Goal: Communication & Community: Answer question/provide support

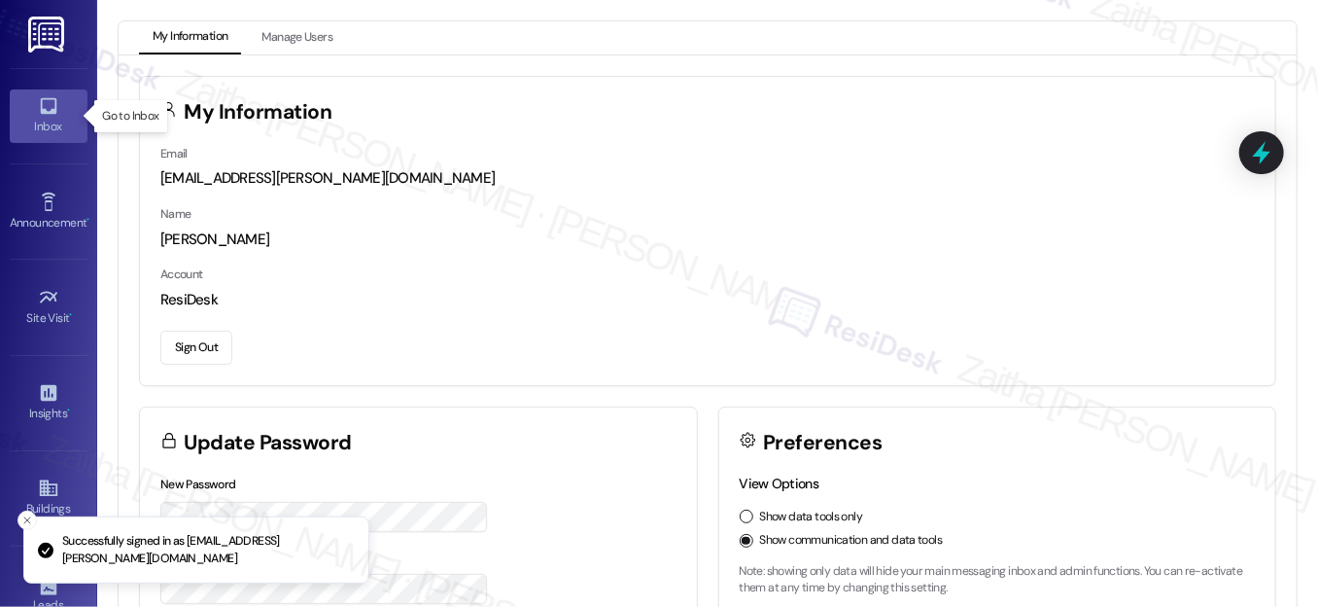
click at [50, 123] on div "Inbox" at bounding box center [48, 126] width 97 height 19
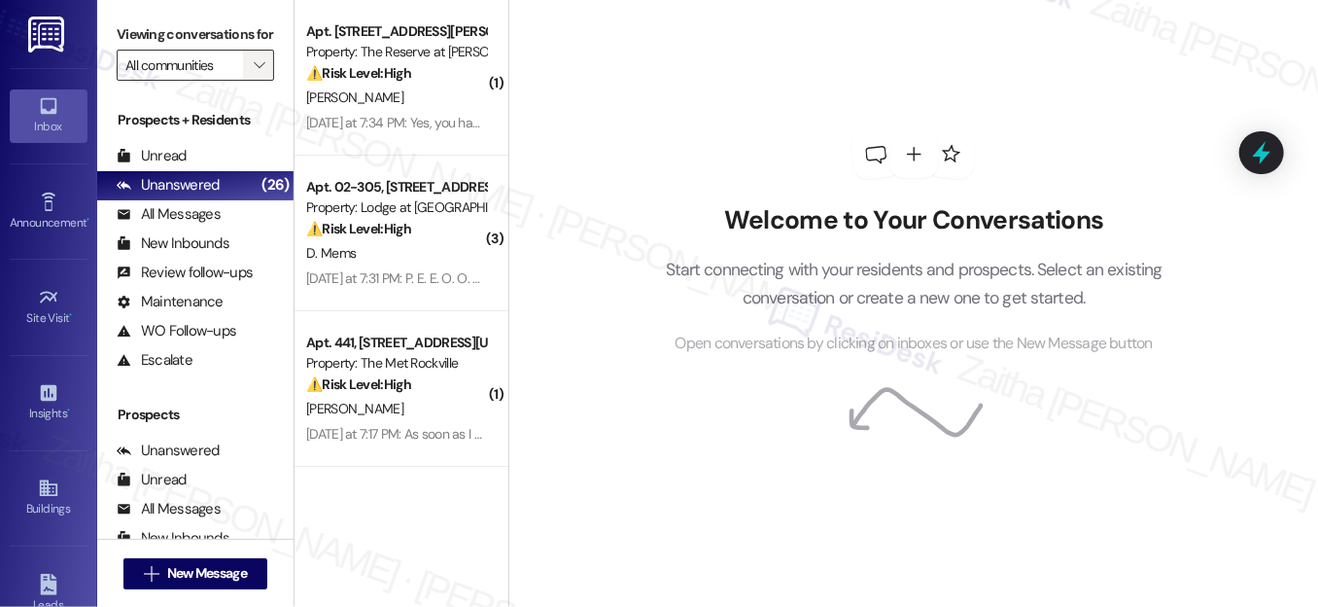
click at [243, 81] on button "" at bounding box center [258, 65] width 31 height 31
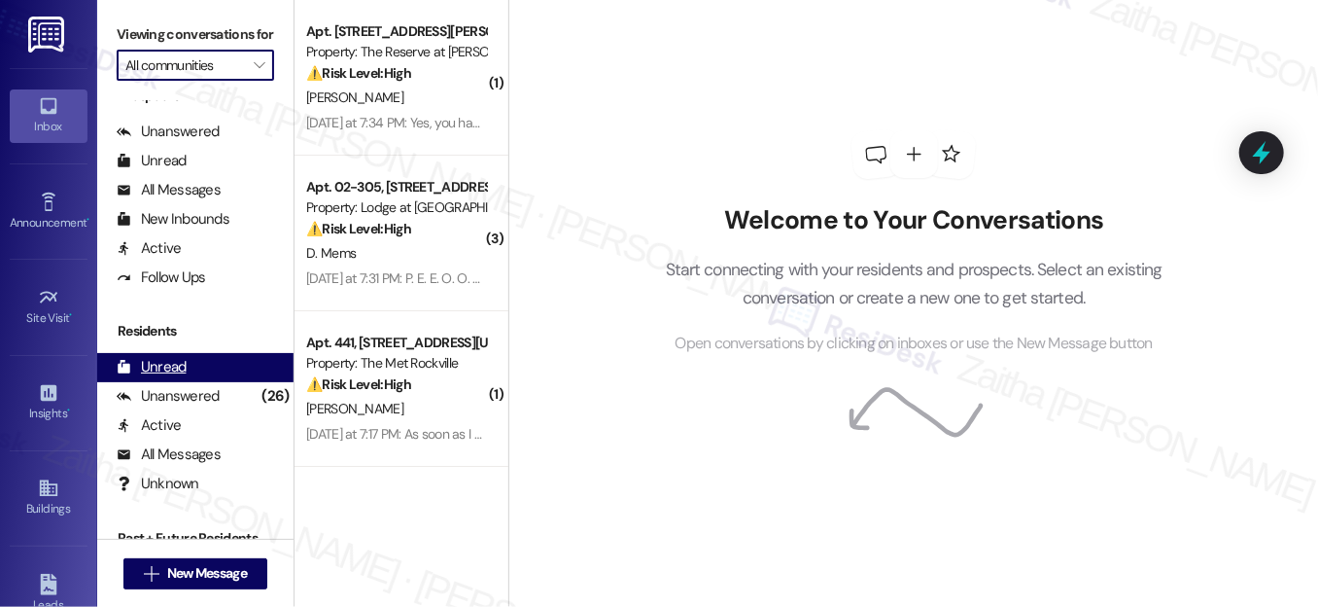
scroll to position [379, 0]
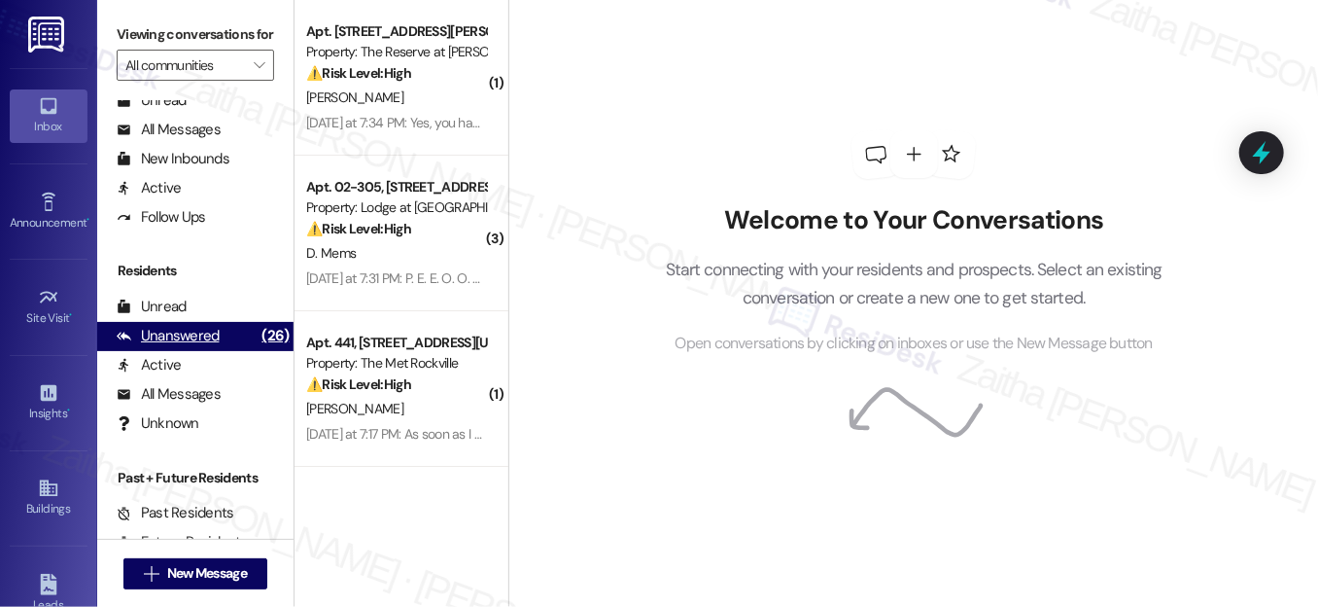
click at [185, 346] on div "Unanswered" at bounding box center [168, 336] width 103 height 20
click at [255, 73] on icon "" at bounding box center [259, 65] width 11 height 16
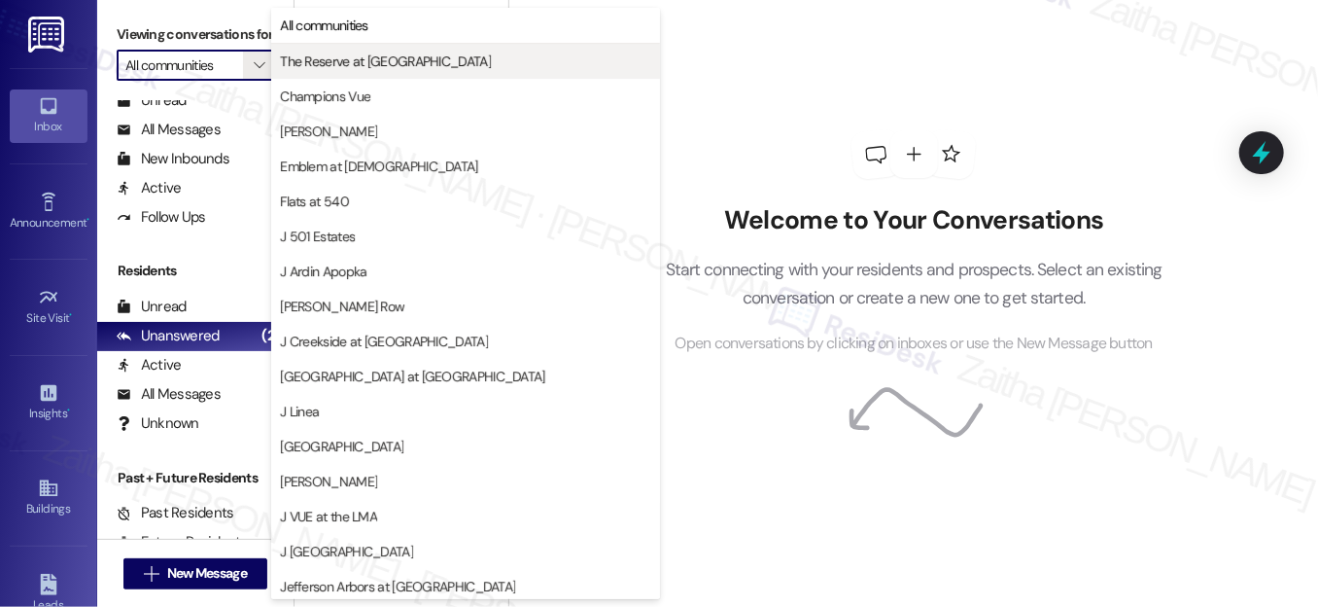
click at [336, 68] on span "The Reserve at [GEOGRAPHIC_DATA]" at bounding box center [385, 61] width 211 height 19
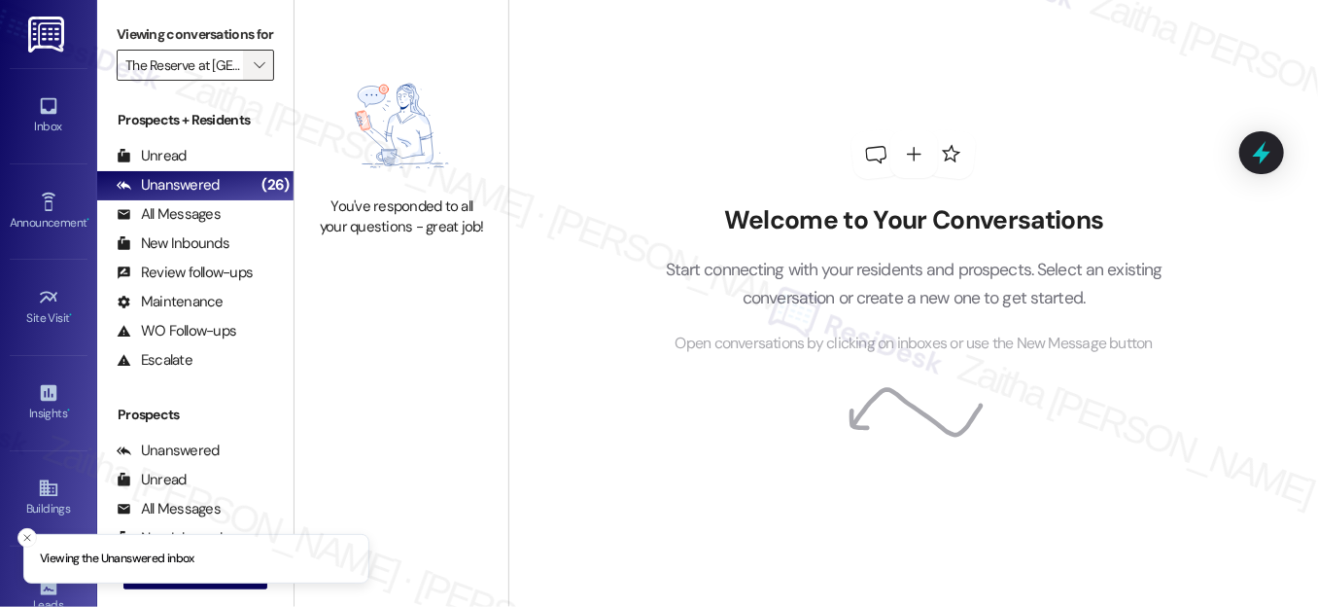
click at [250, 81] on span "" at bounding box center [259, 65] width 18 height 31
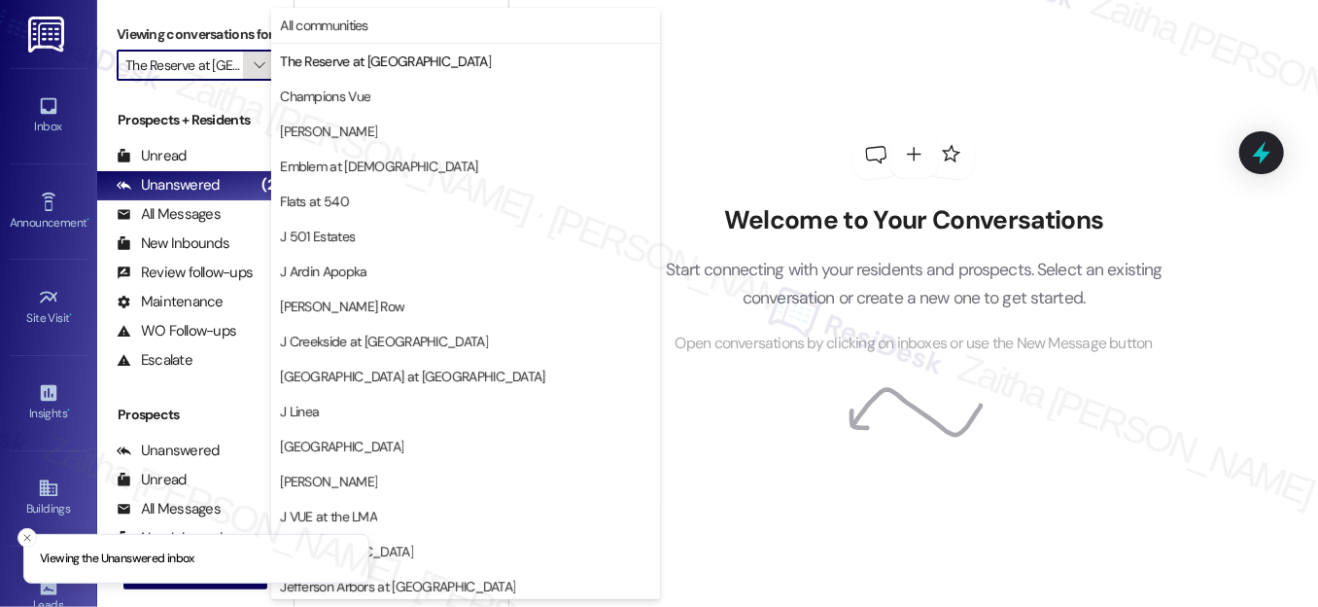
scroll to position [0, 33]
click at [360, 92] on span "Champions Vue" at bounding box center [325, 96] width 90 height 19
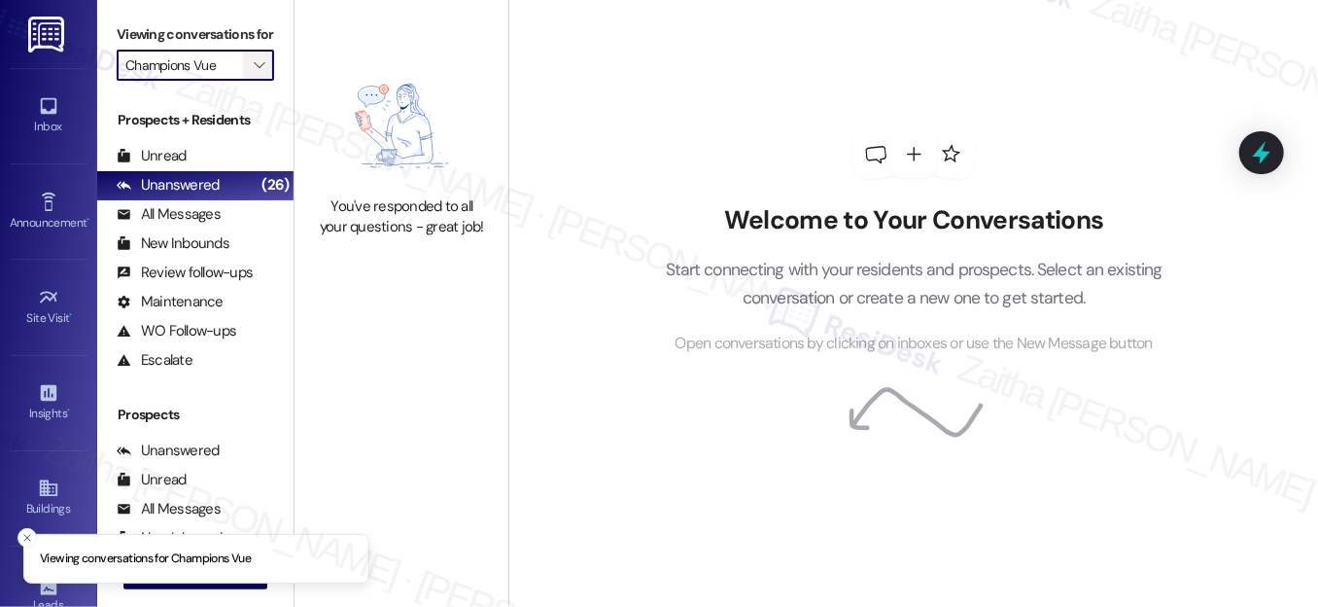
click at [250, 81] on span "" at bounding box center [259, 65] width 18 height 31
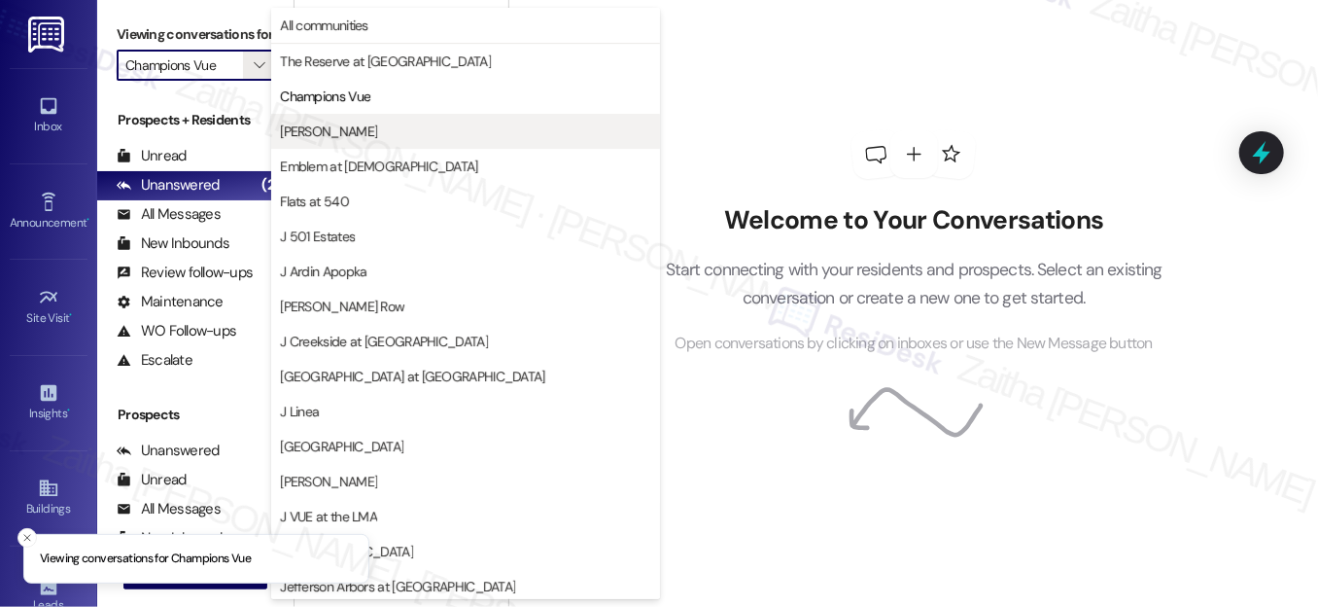
click at [368, 128] on span "[PERSON_NAME]" at bounding box center [465, 131] width 371 height 19
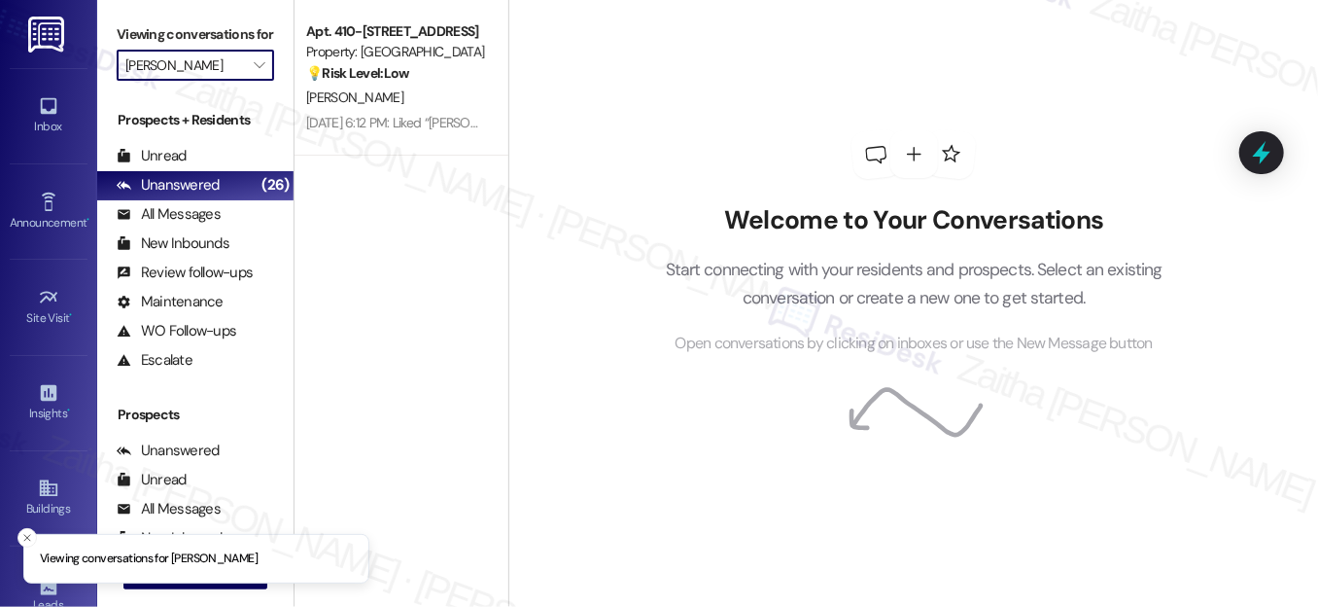
click at [225, 80] on input "[PERSON_NAME]" at bounding box center [184, 65] width 118 height 31
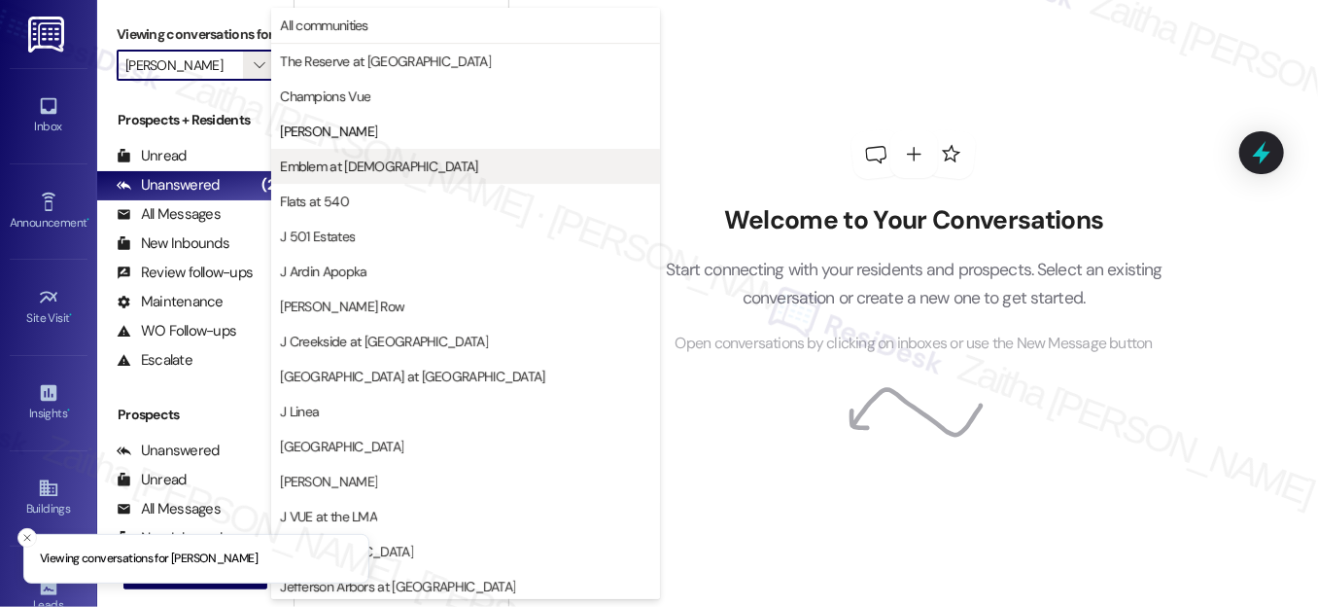
click at [344, 163] on span "Emblem at [DEMOGRAPHIC_DATA]" at bounding box center [378, 166] width 197 height 19
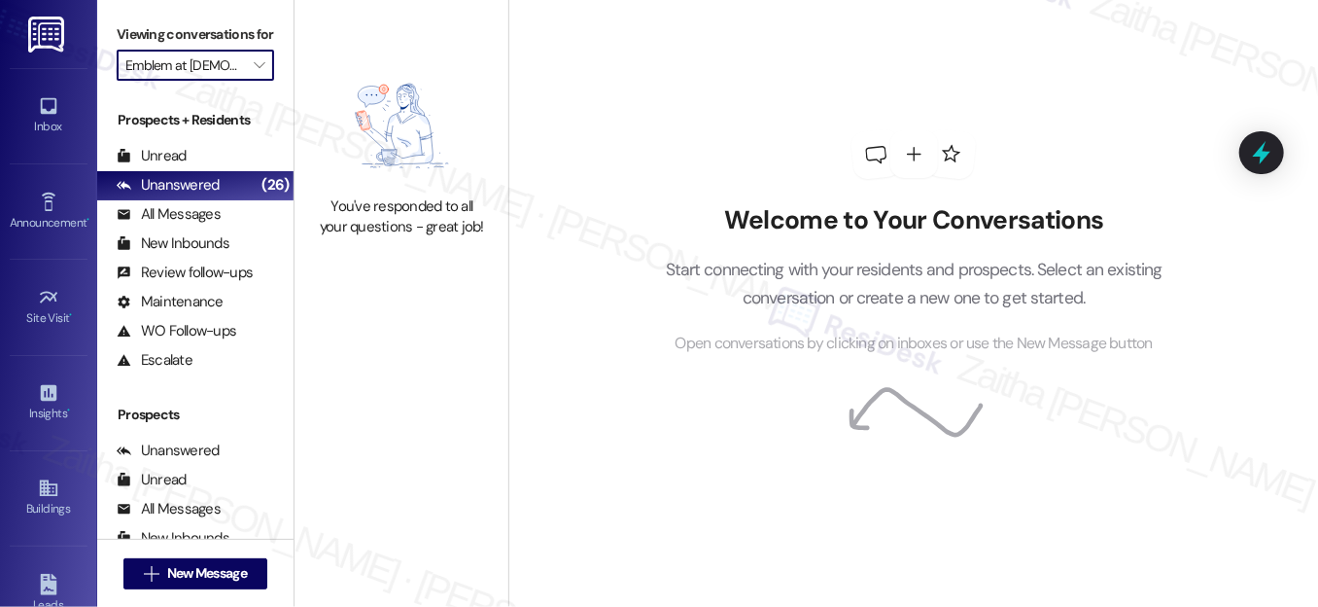
click at [232, 81] on input "Emblem at [DEMOGRAPHIC_DATA]" at bounding box center [184, 65] width 118 height 31
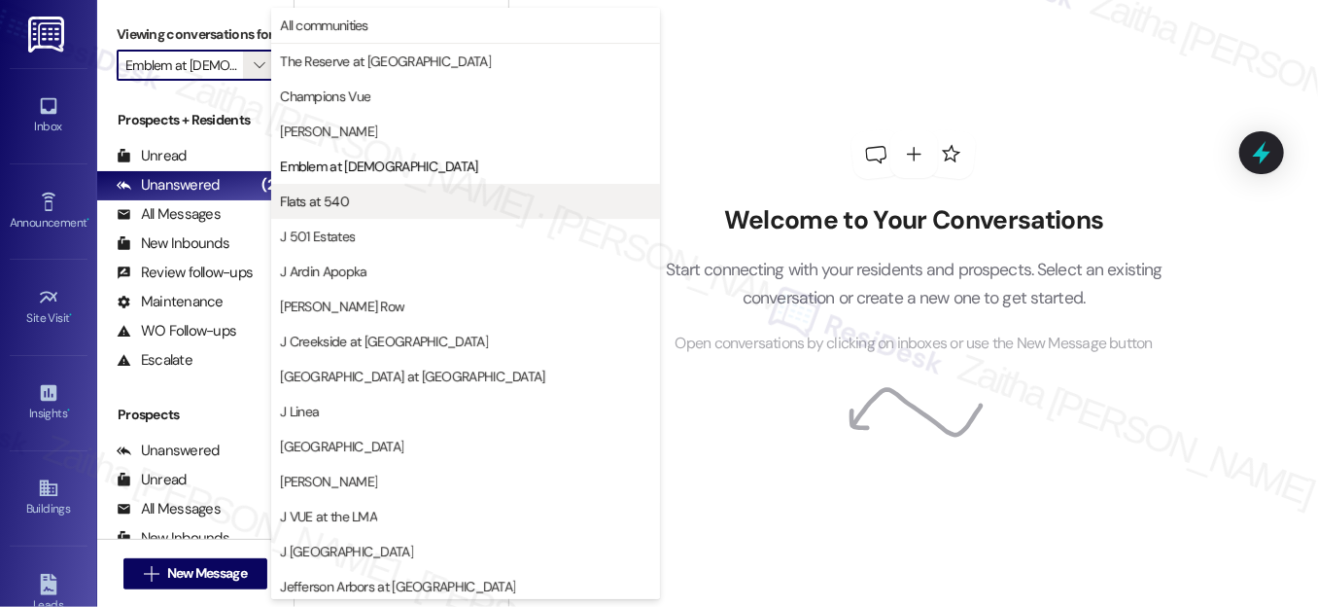
click at [346, 204] on span "Flats at 540" at bounding box center [314, 201] width 69 height 19
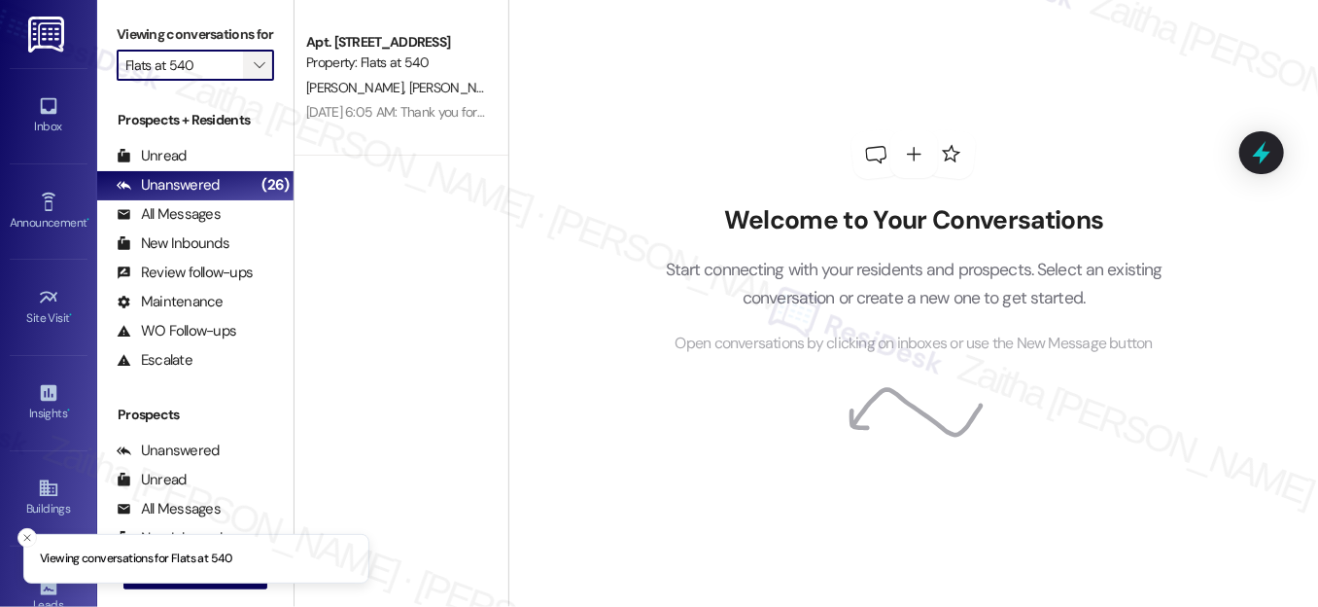
click at [243, 81] on button "" at bounding box center [258, 65] width 31 height 31
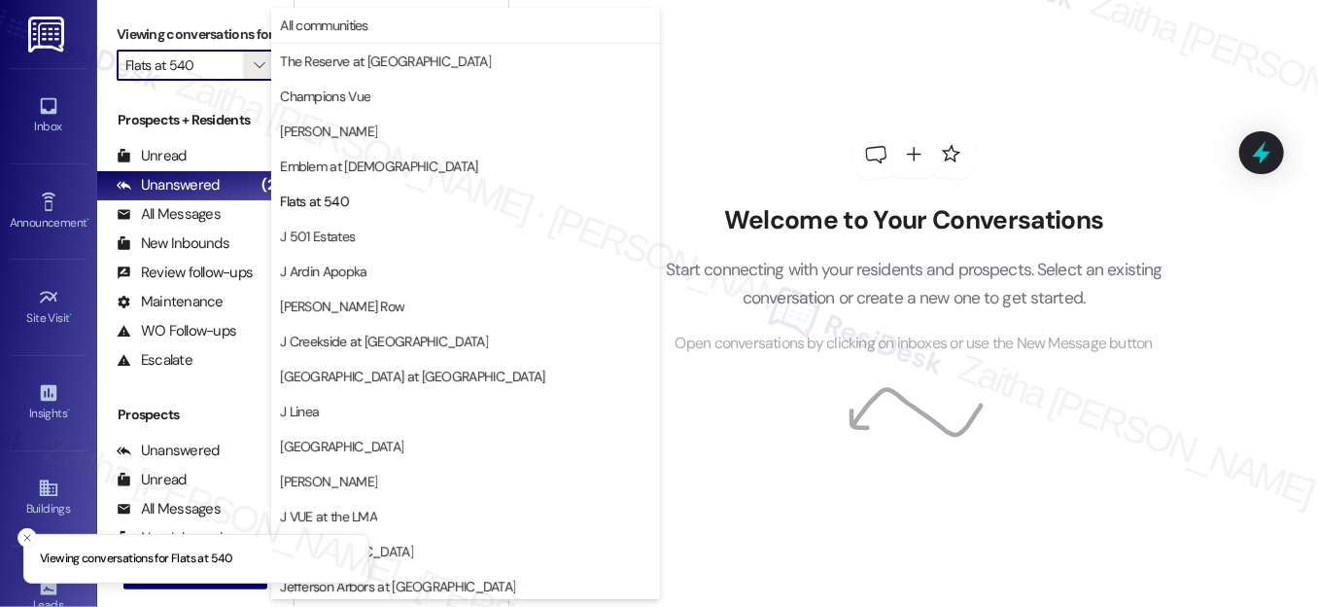
click at [377, 225] on button "J 501 Estates" at bounding box center [465, 236] width 389 height 35
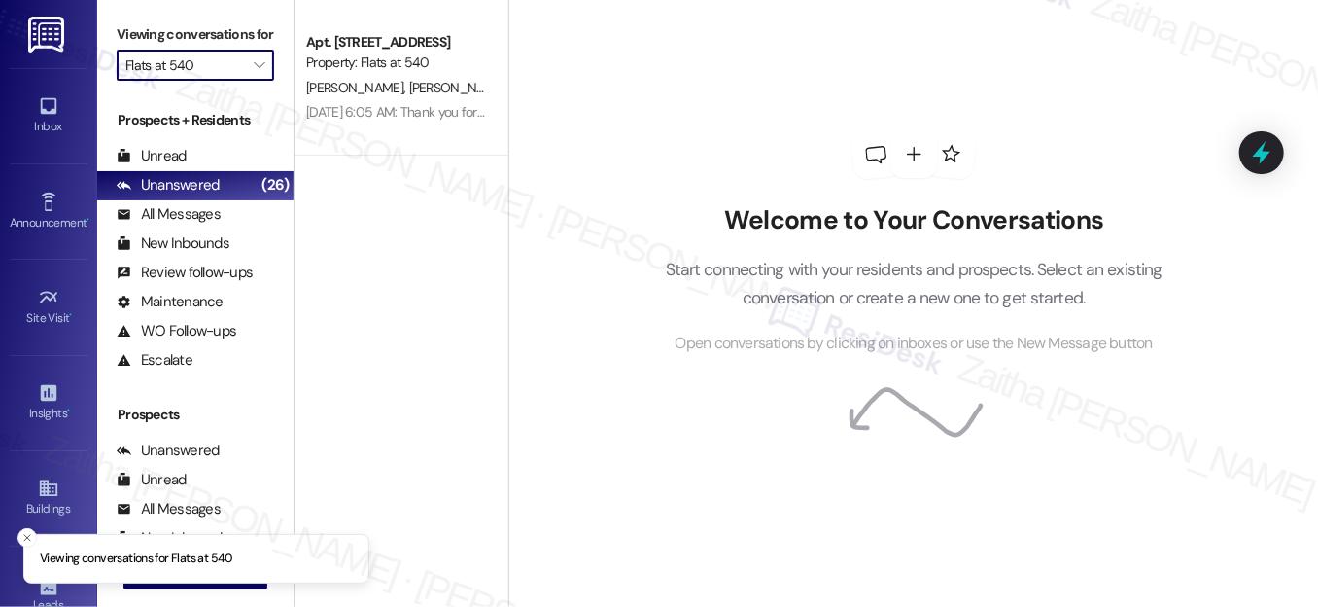
type input "J 501 Estates"
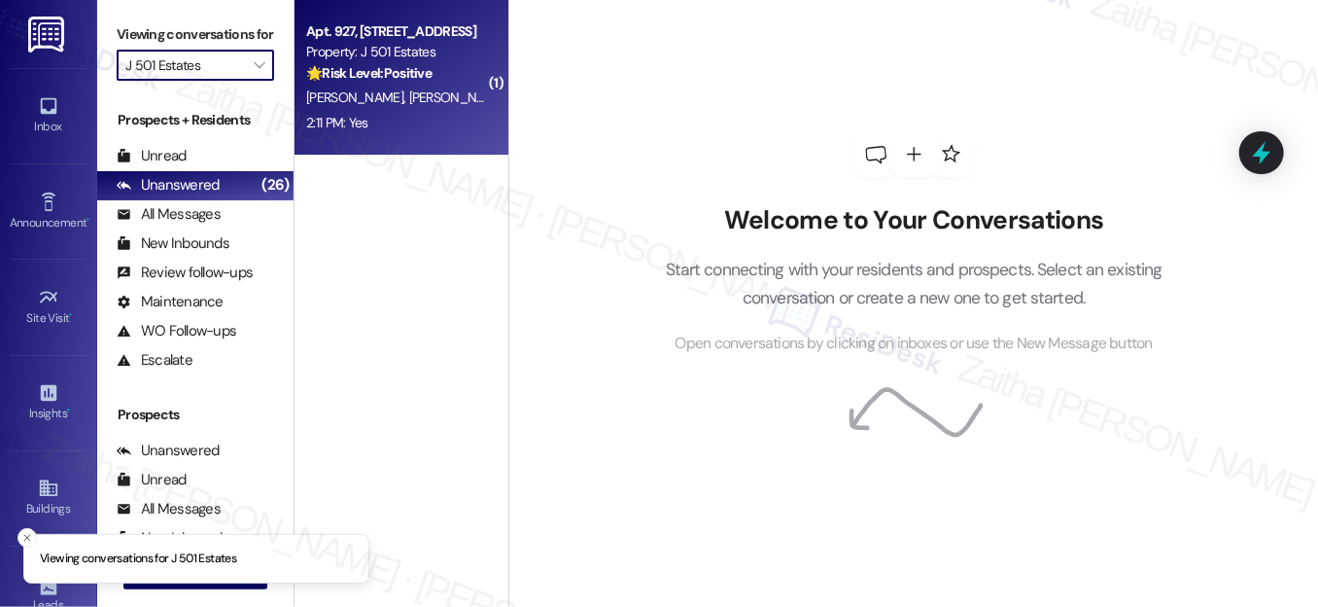
click at [419, 119] on div "2:11 PM: Yes 2:11 PM: Yes" at bounding box center [396, 123] width 184 height 24
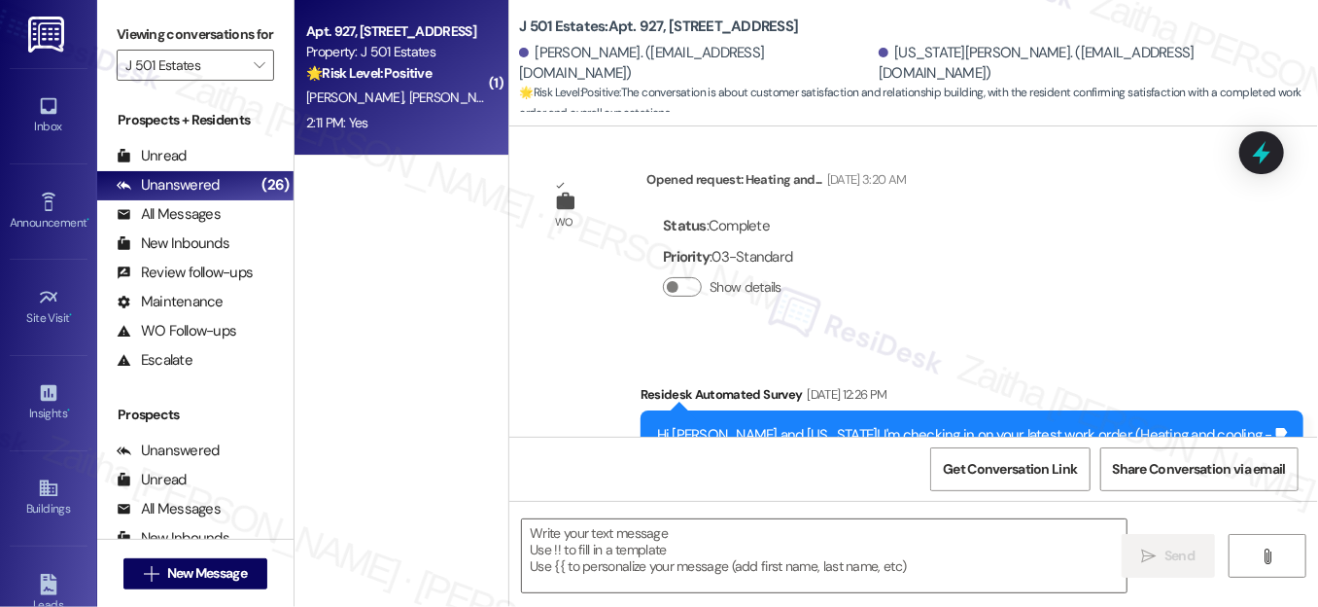
type textarea "Fetching suggested responses. Please feel free to read through the conversation…"
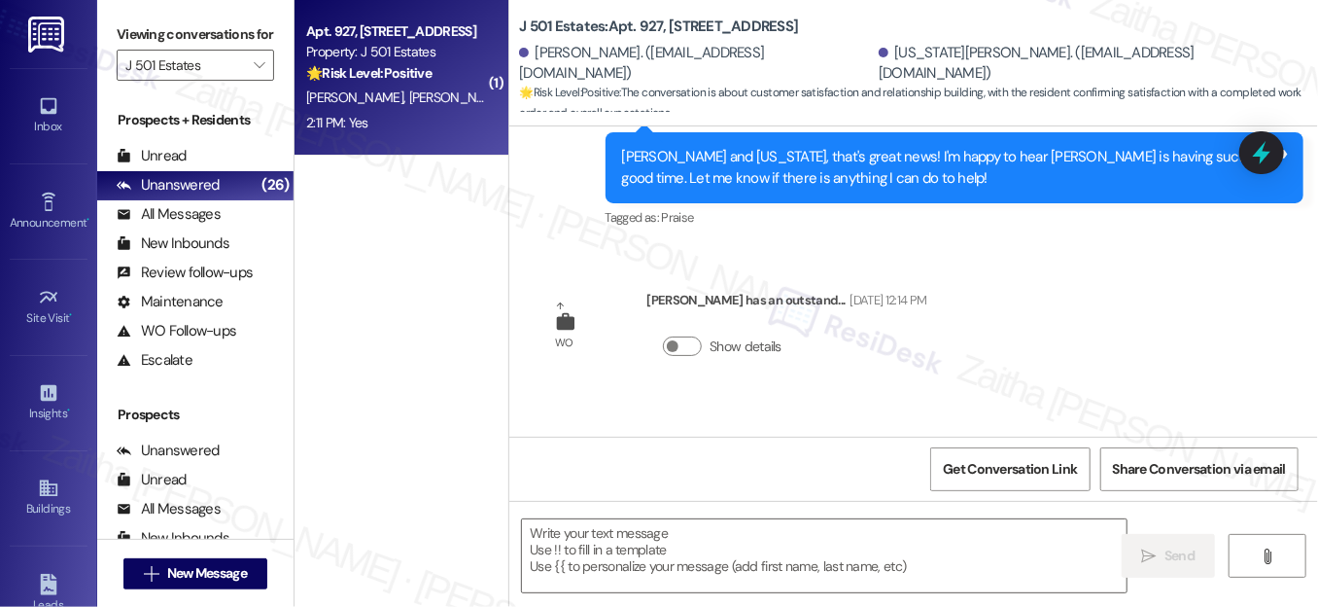
scroll to position [5261, 0]
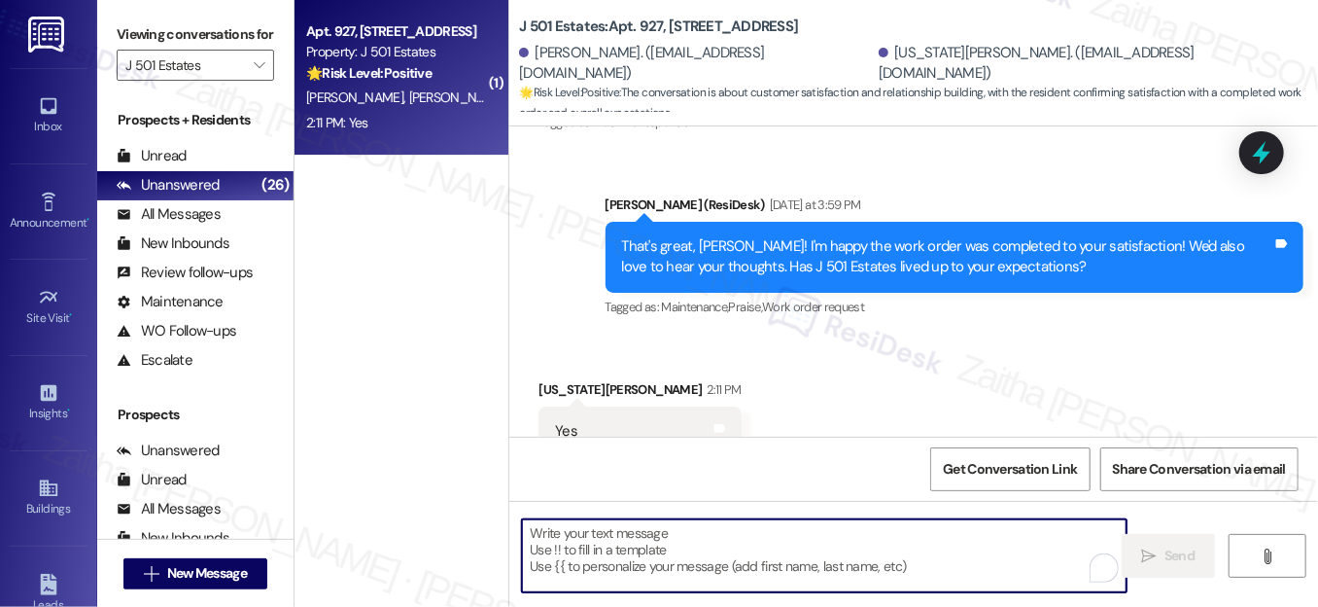
click at [651, 544] on textarea "To enrich screen reader interactions, please activate Accessibility in Grammarl…" at bounding box center [824, 555] width 605 height 73
paste textarea "Awesome, that made my day! Can I ask a quick favor? Would you mind sharing your…"
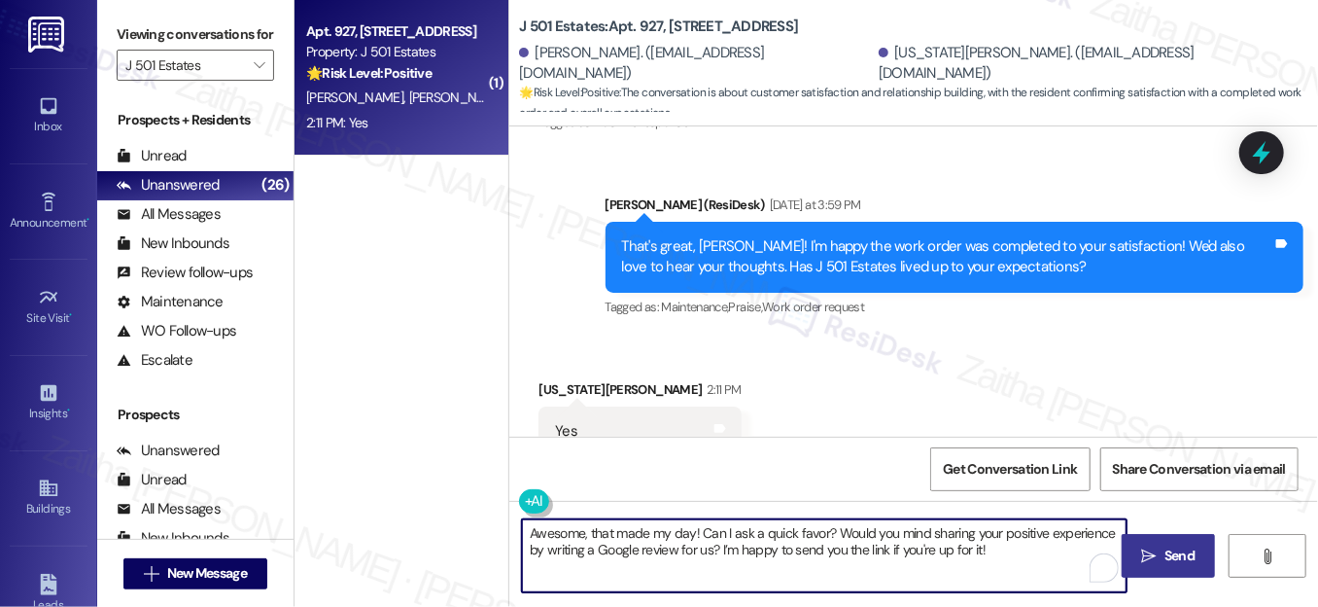
type textarea "Awesome, that made my day! Can I ask a quick favor? Would you mind sharing your…"
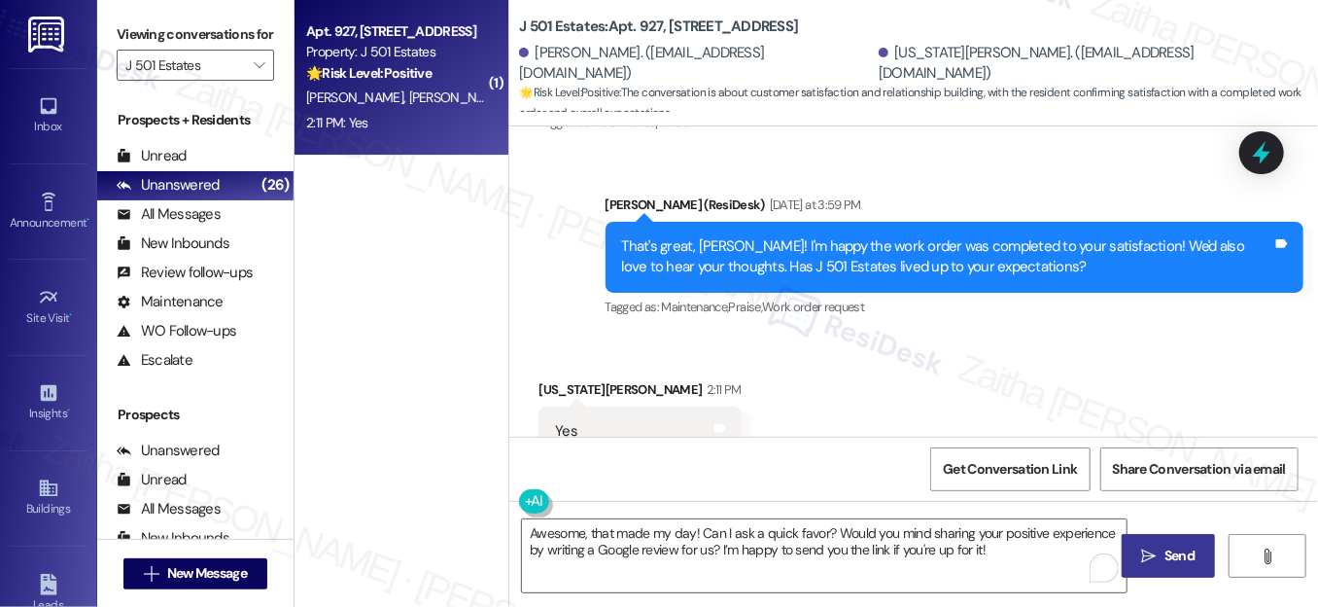
click at [1186, 557] on span "Send" at bounding box center [1180, 555] width 30 height 20
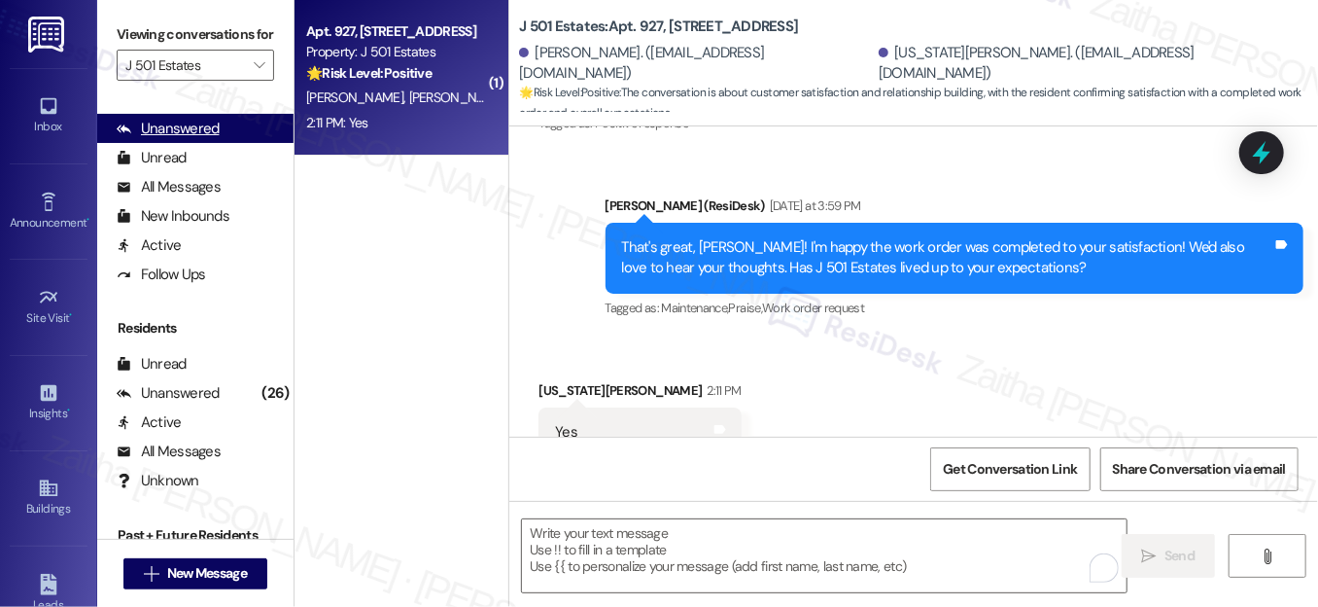
scroll to position [379, 0]
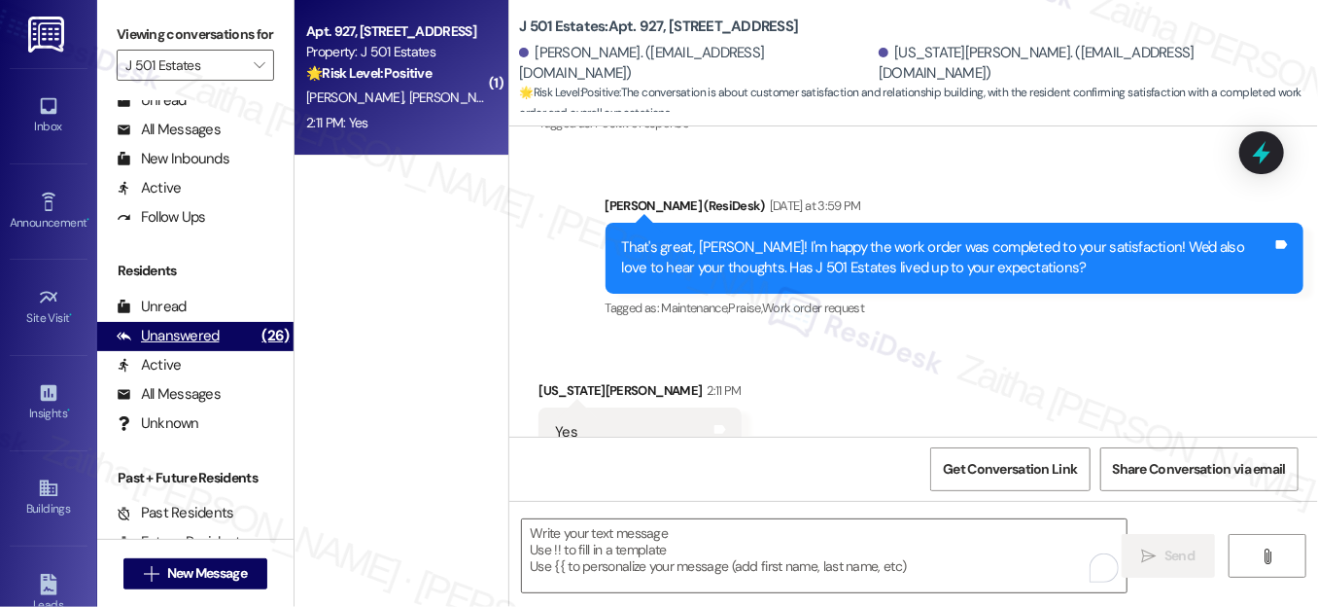
click at [188, 346] on div "Unanswered" at bounding box center [168, 336] width 103 height 20
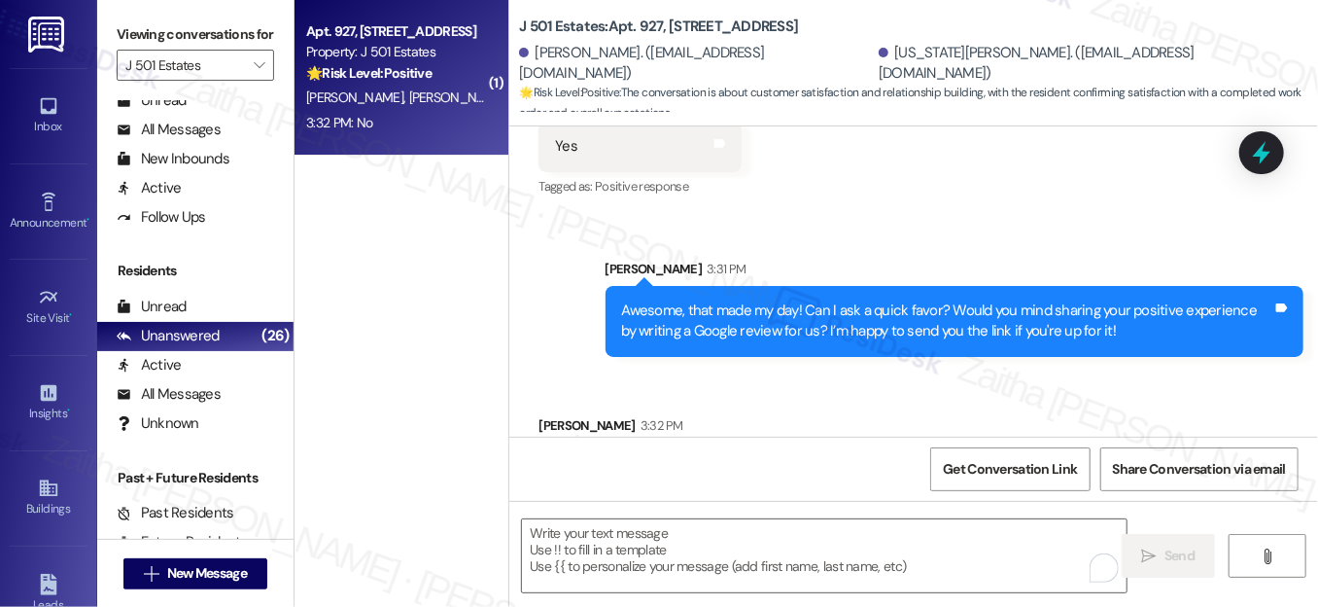
scroll to position [5553, 0]
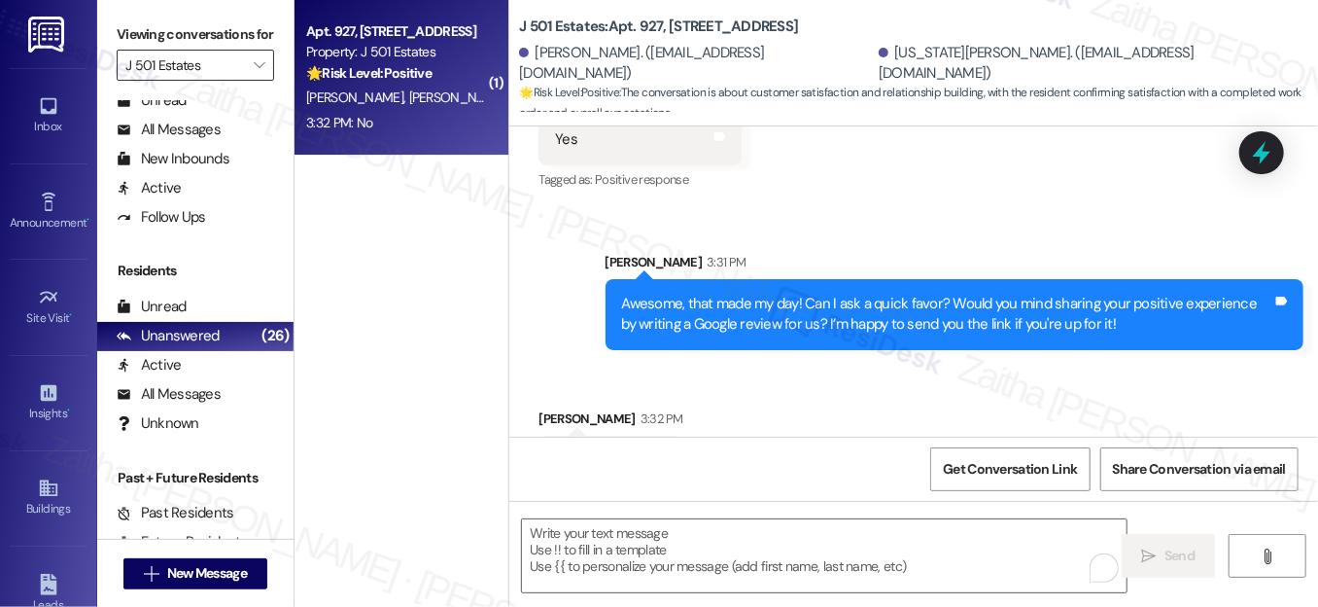
click at [187, 81] on input "J 501 Estates" at bounding box center [184, 65] width 118 height 31
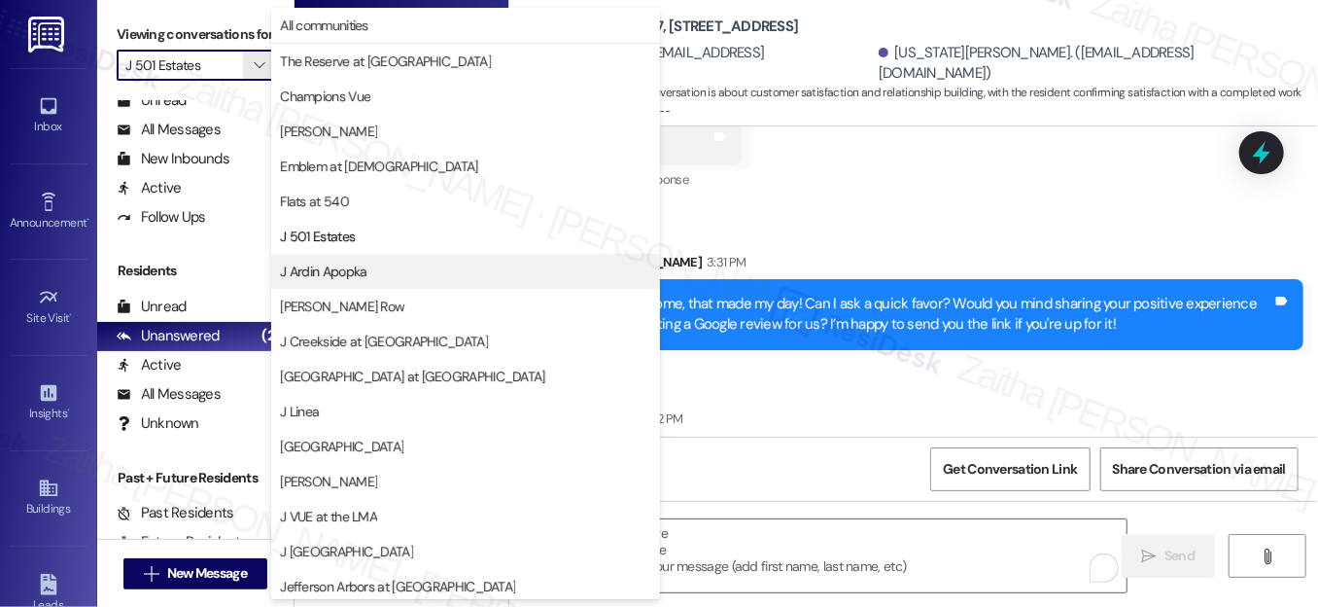
click at [350, 280] on span "J Ardin Apopka" at bounding box center [323, 271] width 87 height 19
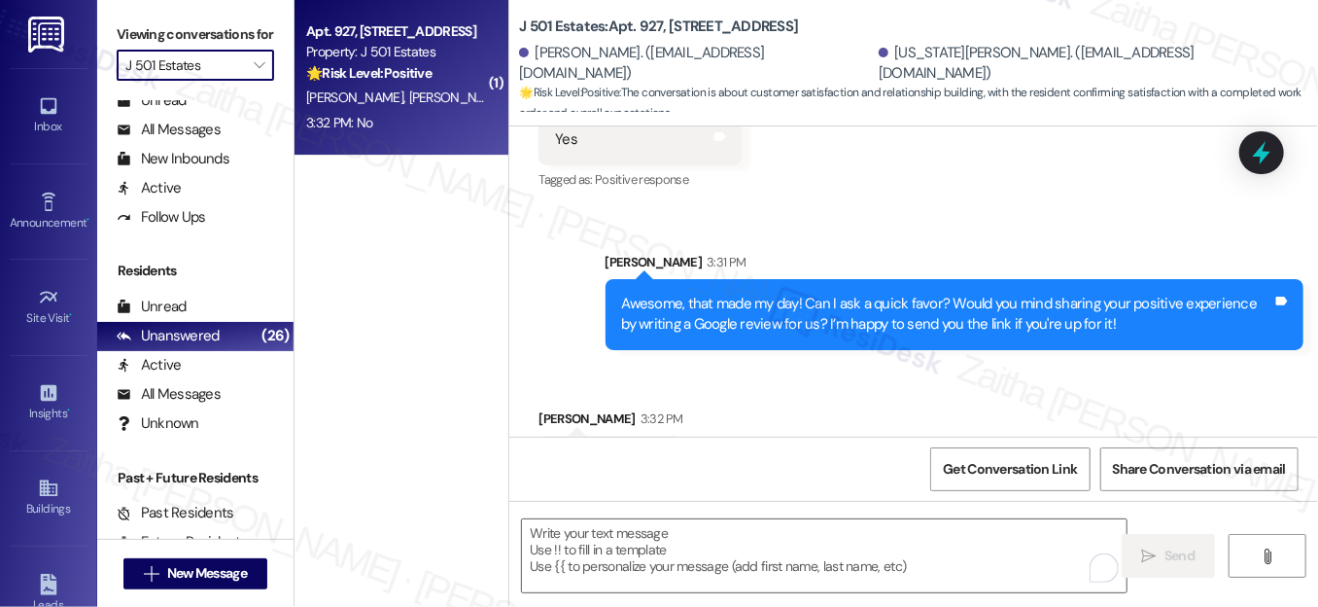
type input "J Ardin Apopka"
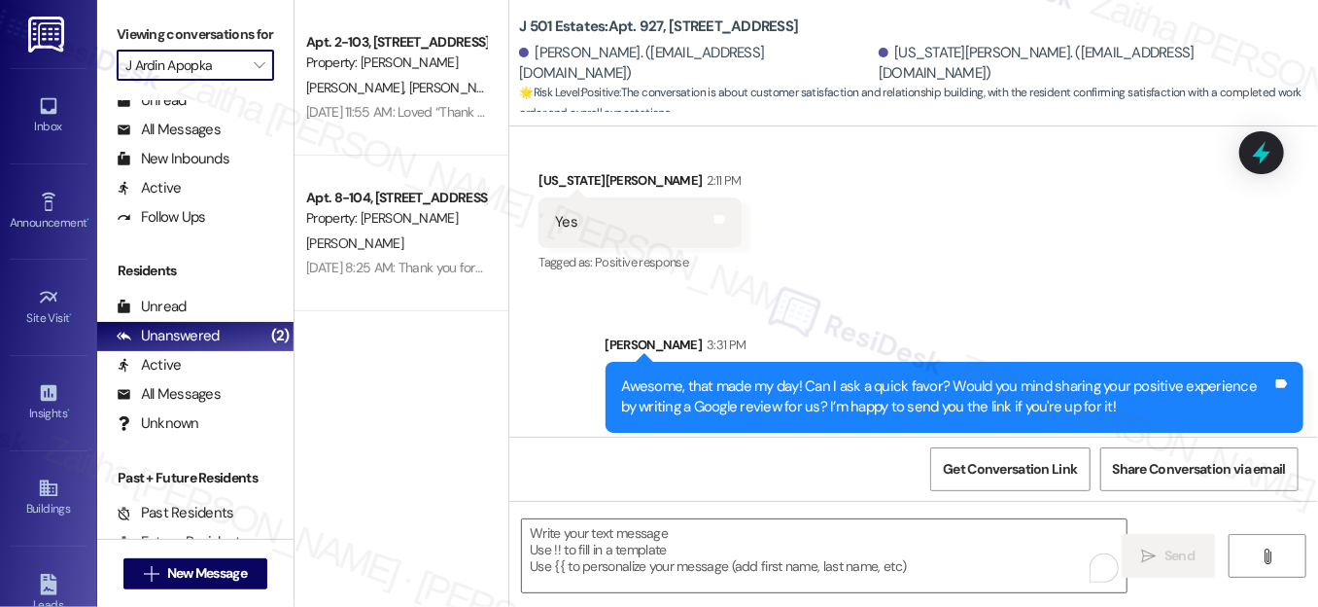
scroll to position [5554, 0]
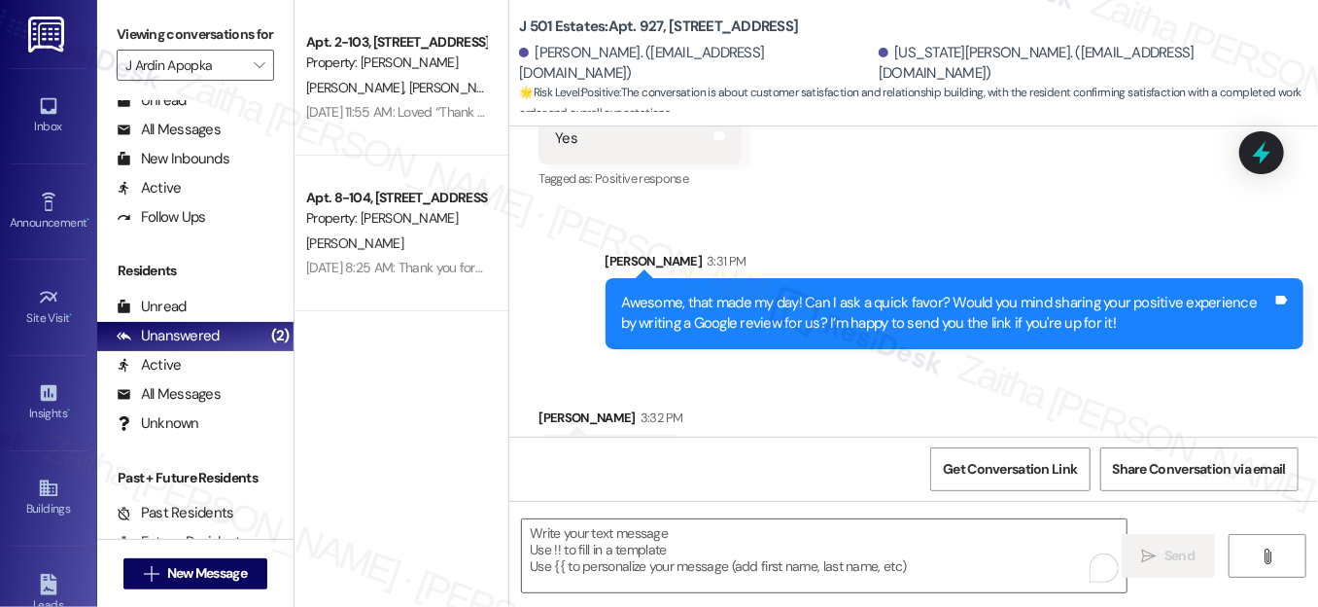
drag, startPoint x: 536, startPoint y: 396, endPoint x: 606, endPoint y: 398, distance: 70.0
click at [606, 435] on div "No Tags and notes" at bounding box center [611, 460] width 144 height 50
copy div "No Tags and notes"
click at [705, 441] on div "Get Conversation Link Share Conversation via email" at bounding box center [913, 469] width 809 height 64
click at [565, 547] on textarea "To enrich screen reader interactions, please activate Accessibility in Grammarl…" at bounding box center [824, 555] width 605 height 73
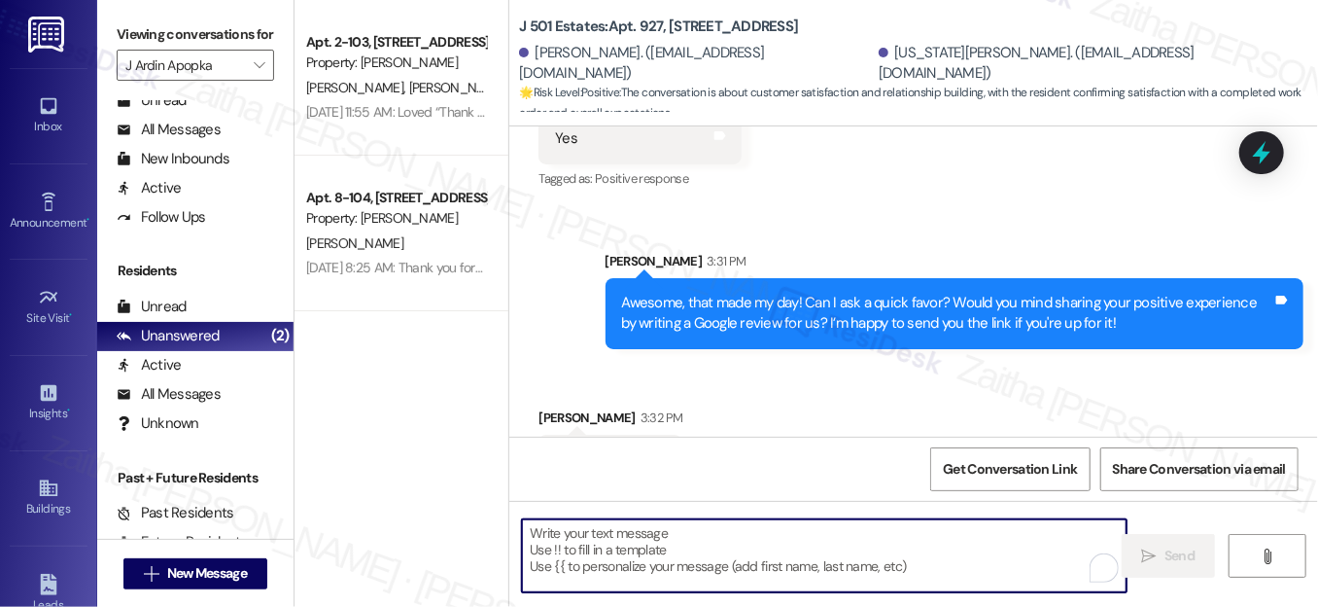
paste textarea "I understand, no problem at all. Thank you for your time, and please let me kno…"
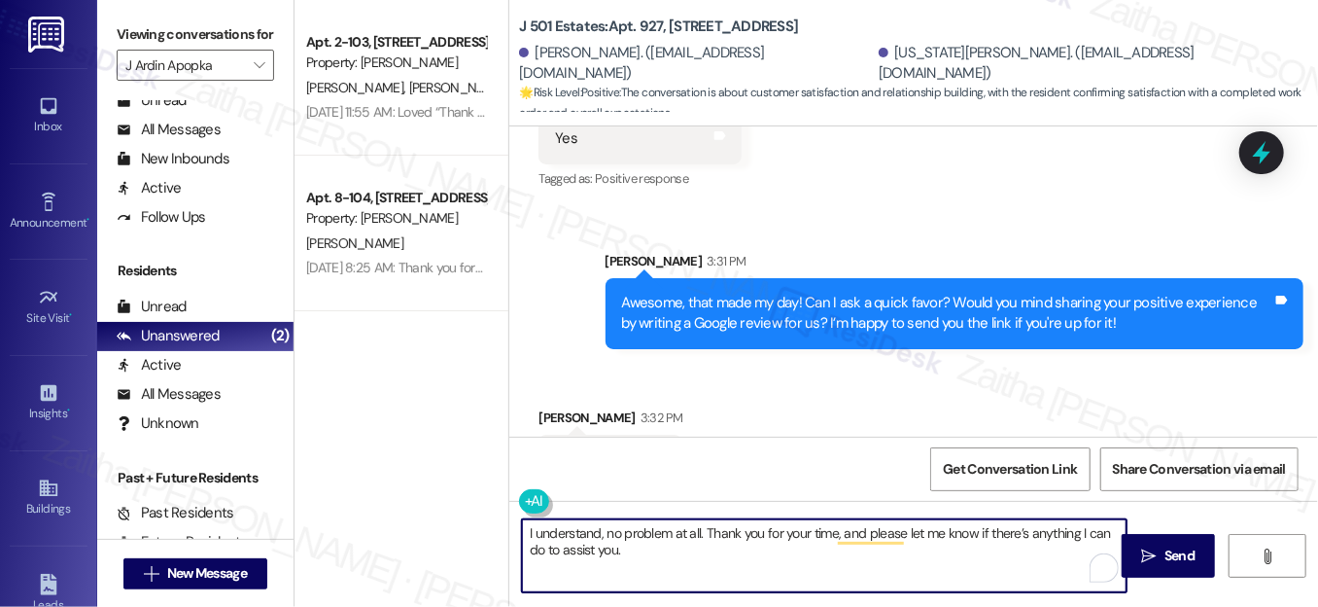
click at [639, 534] on textarea "I understand, no problem at all. Thank you for your time, and please let me kno…" at bounding box center [824, 555] width 605 height 73
type textarea "I understand, no worries at all. Thank you for your time, and please let me kno…"
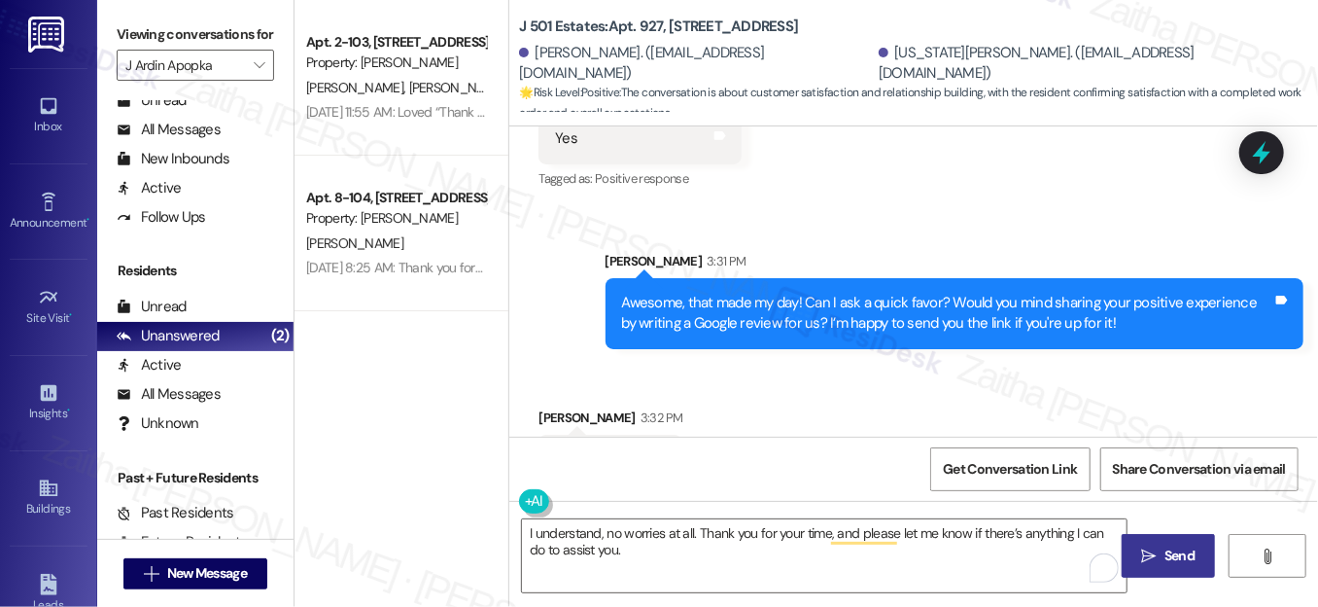
drag, startPoint x: 1166, startPoint y: 553, endPoint x: 1150, endPoint y: 541, distance: 20.0
click at [1166, 553] on span "Send" at bounding box center [1180, 555] width 30 height 20
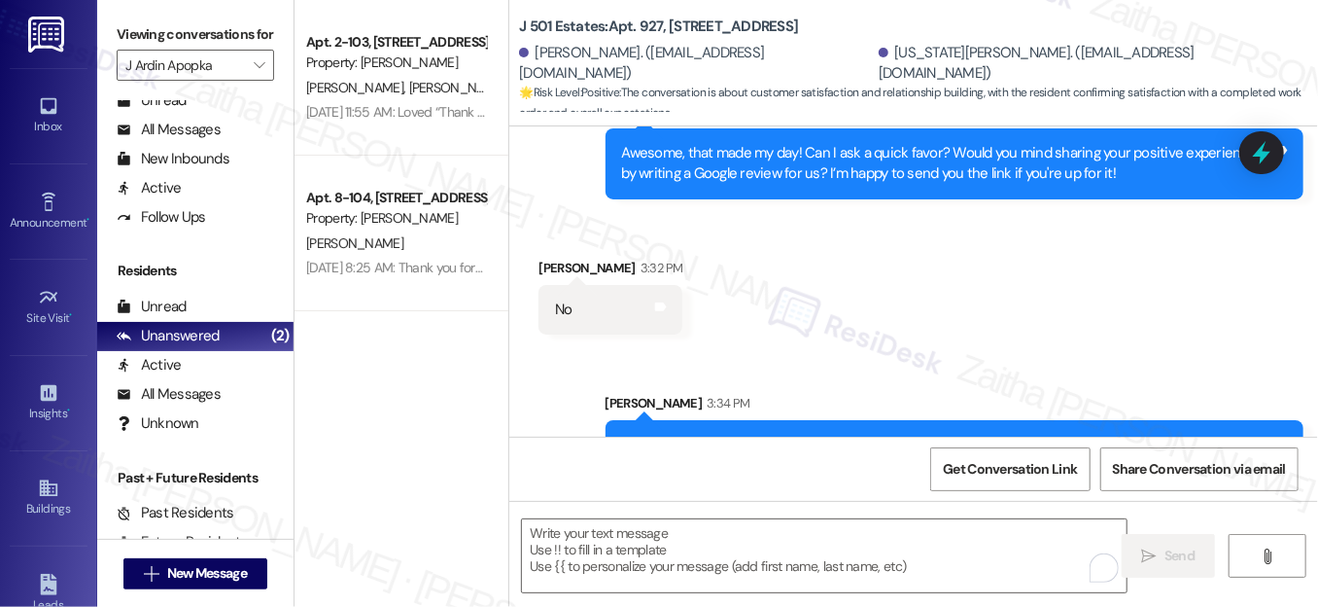
scroll to position [5709, 0]
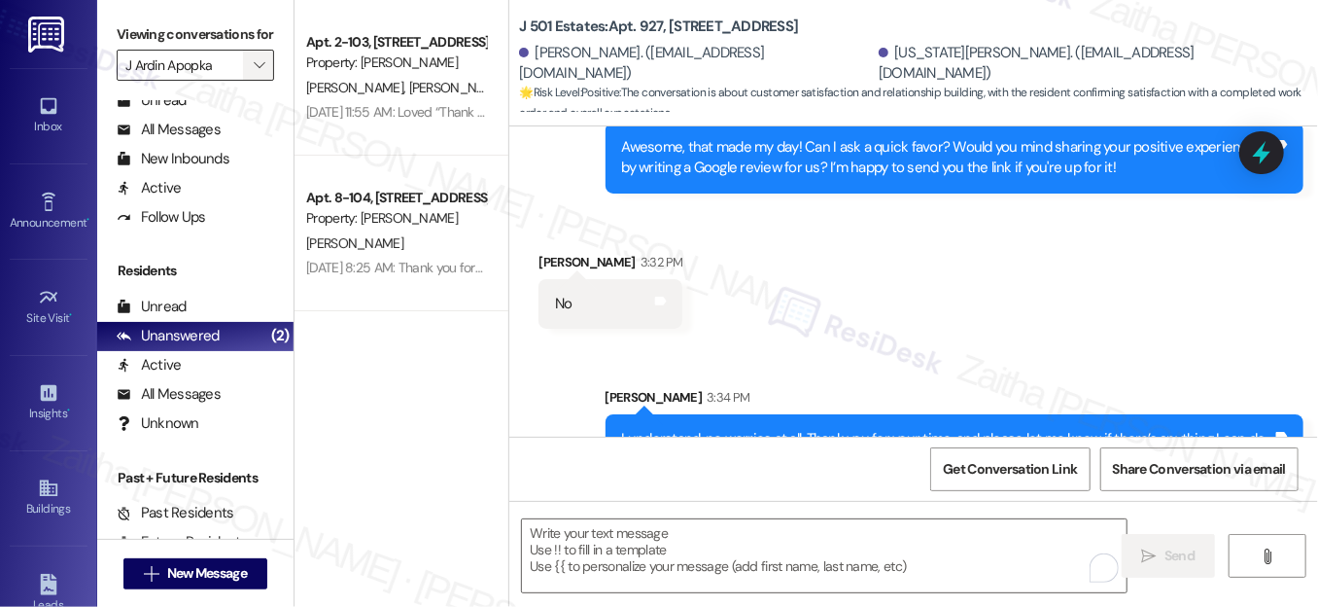
click at [245, 79] on button "" at bounding box center [258, 65] width 31 height 31
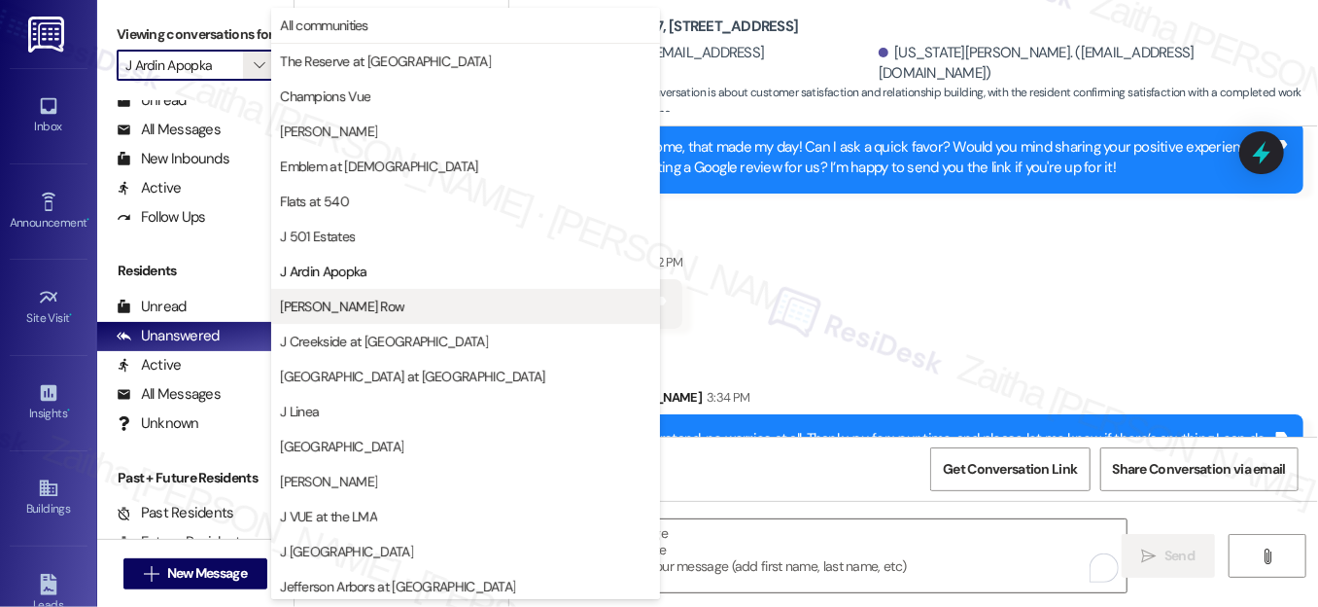
click at [394, 307] on span "[PERSON_NAME] Row" at bounding box center [465, 306] width 371 height 19
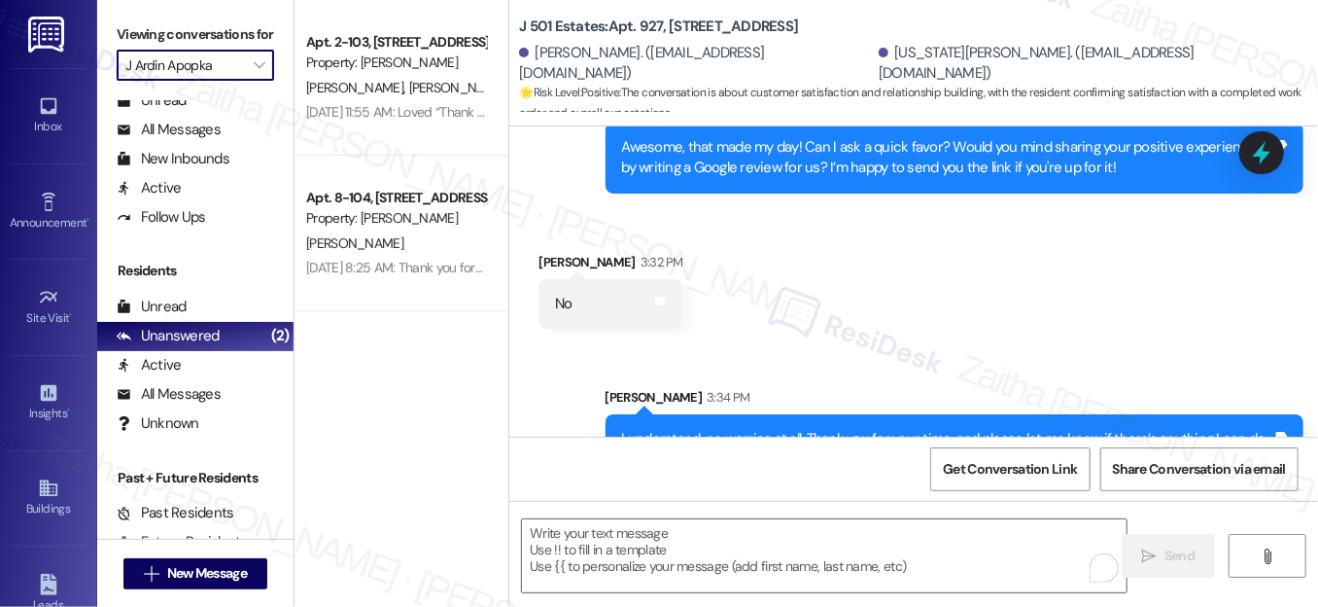
type input "[PERSON_NAME] Row"
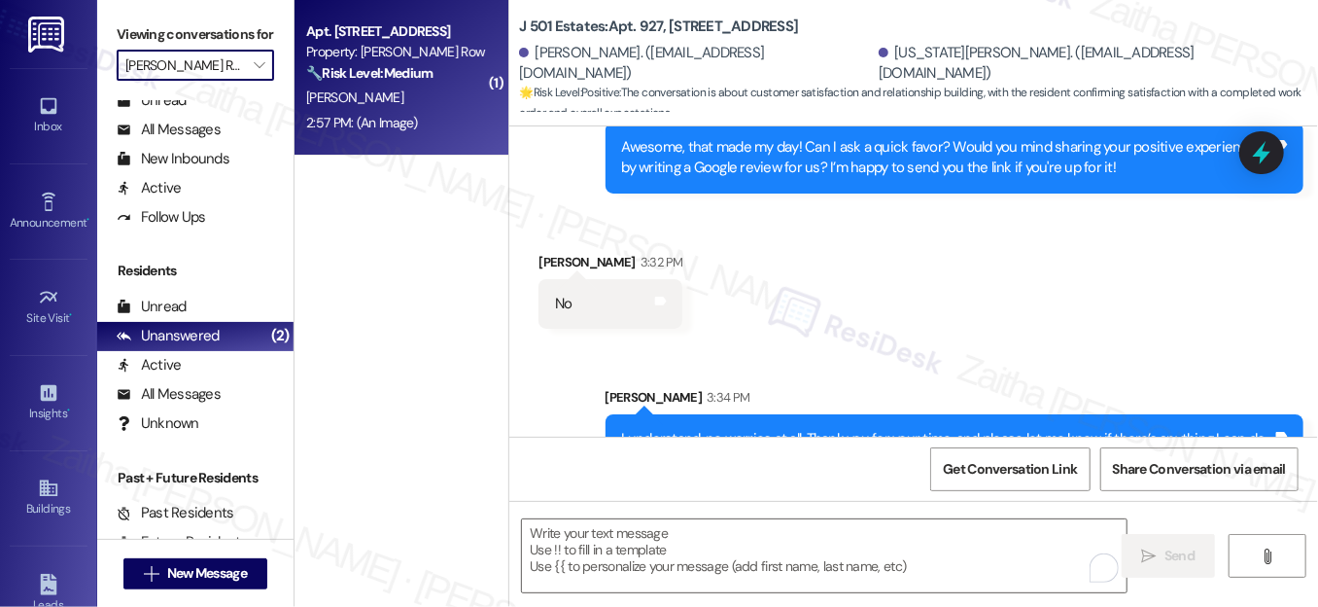
click at [464, 113] on div "2:57 PM: (An Image) 2:57 PM: (An Image)" at bounding box center [396, 123] width 184 height 24
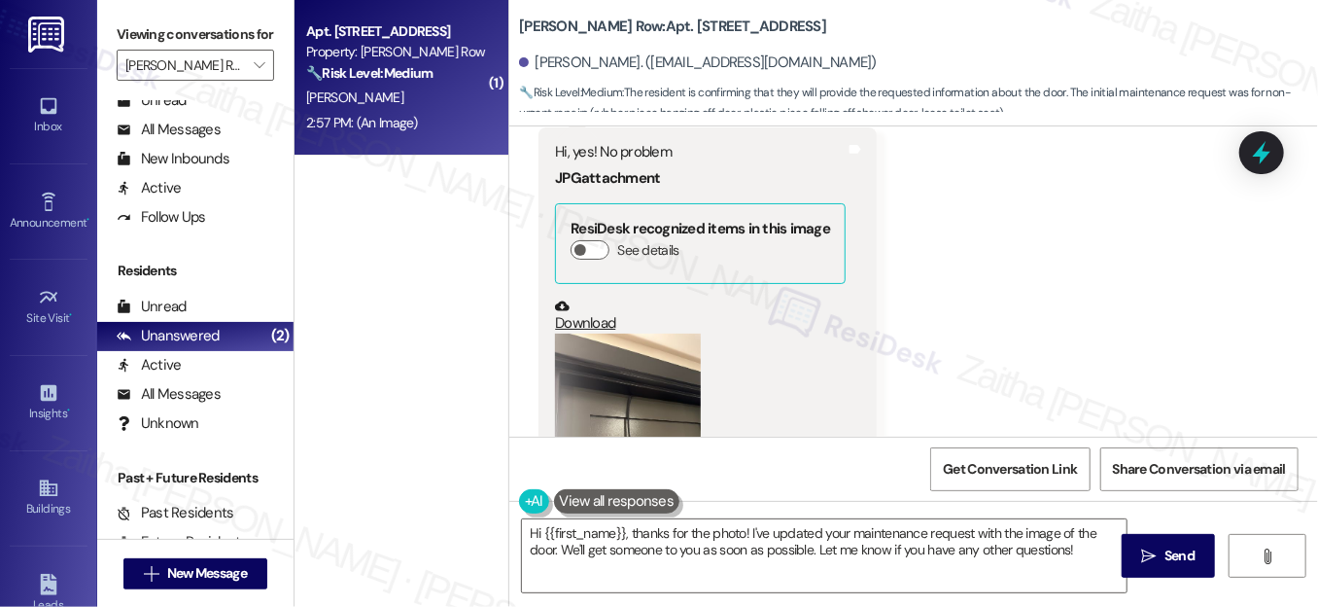
scroll to position [1436, 0]
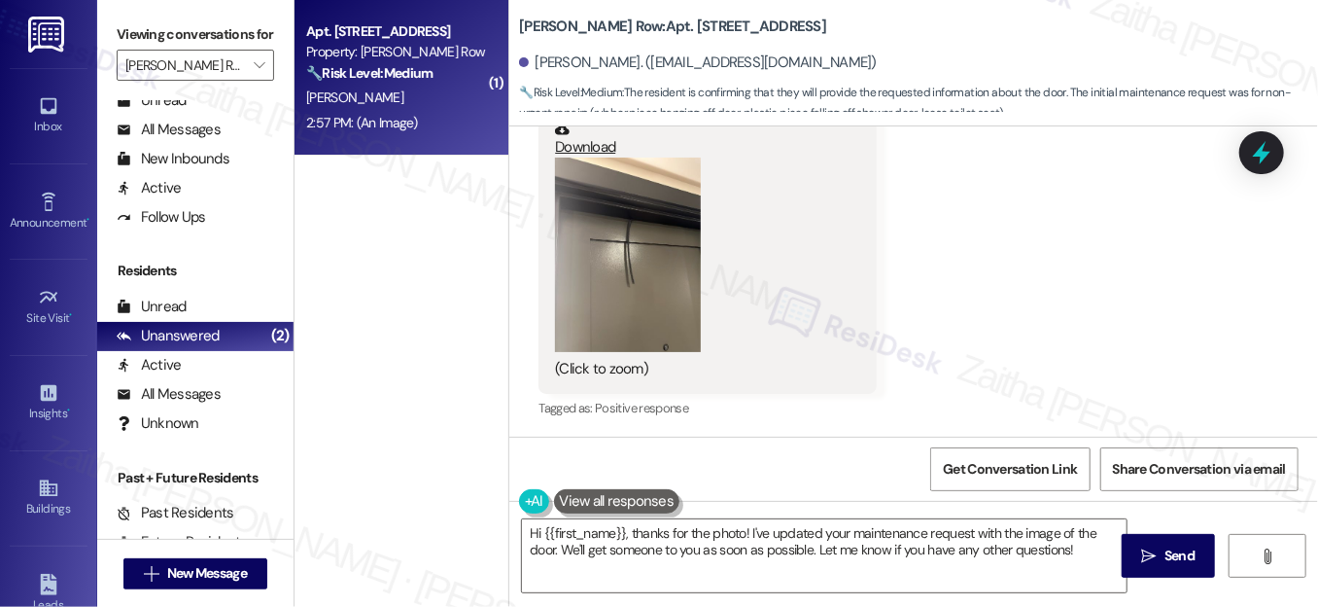
click at [574, 259] on button "Zoom image" at bounding box center [628, 255] width 146 height 194
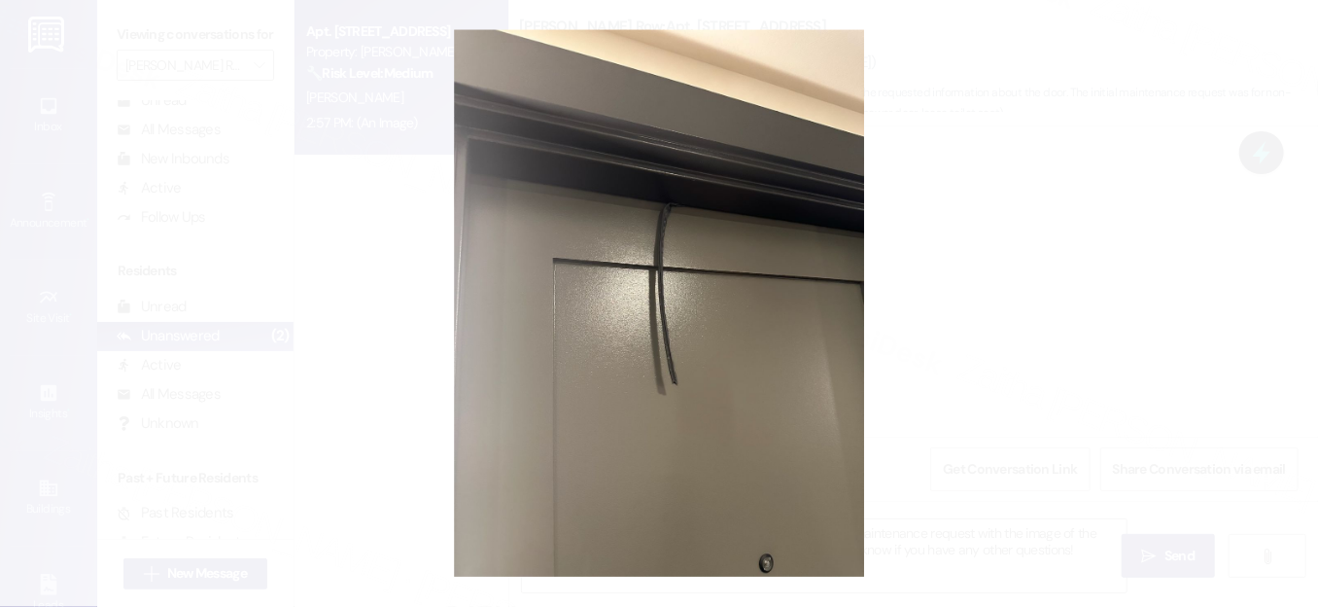
click at [1133, 263] on button "Unzoom image" at bounding box center [659, 303] width 1318 height 607
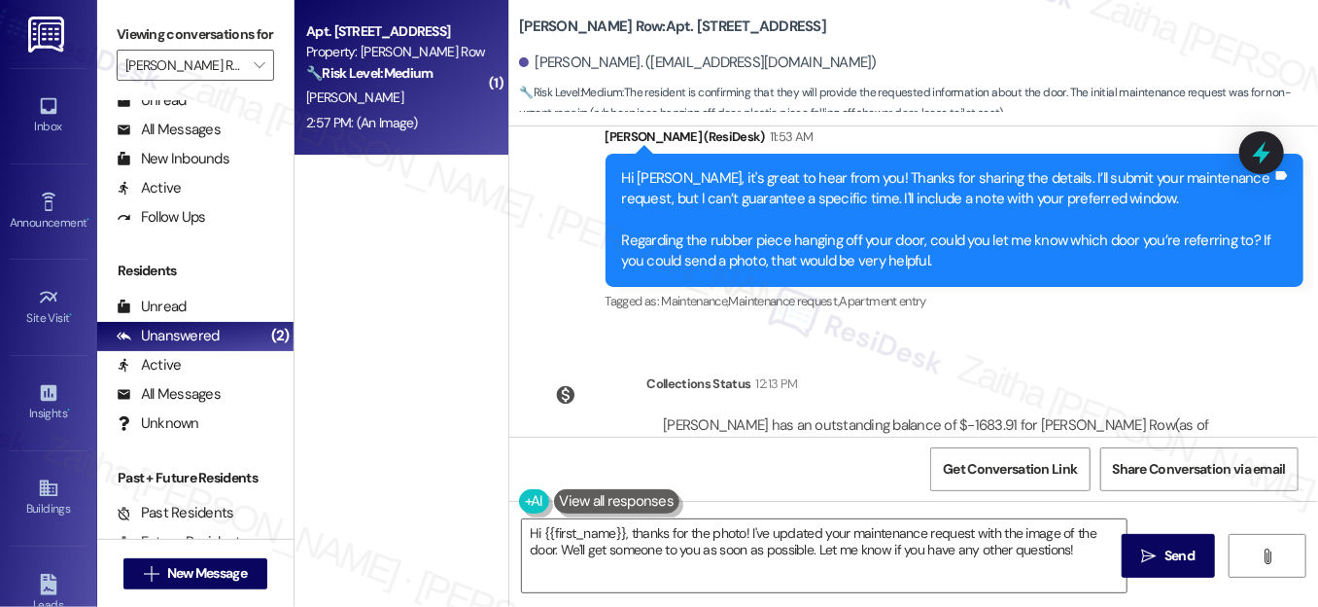
scroll to position [819, 0]
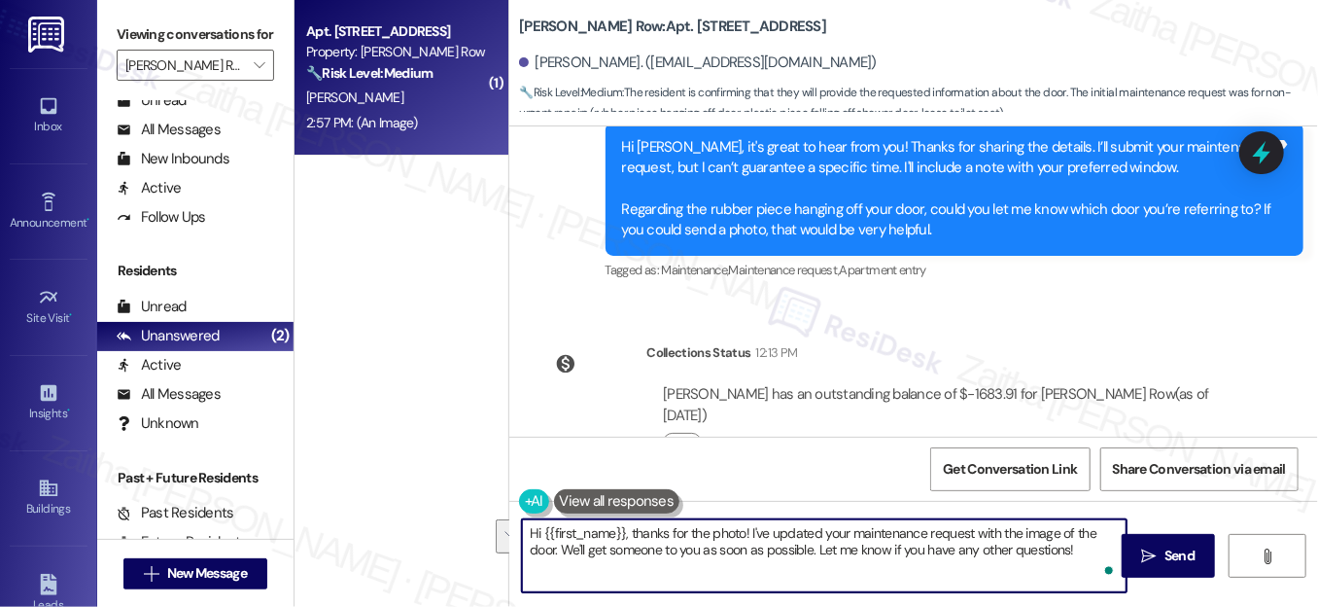
drag, startPoint x: 749, startPoint y: 529, endPoint x: 1076, endPoint y: 545, distance: 328.1
click at [1076, 545] on textarea "Hi {{first_name}}, thanks for the photo! I've updated your maintenance request …" at bounding box center [824, 555] width 605 height 73
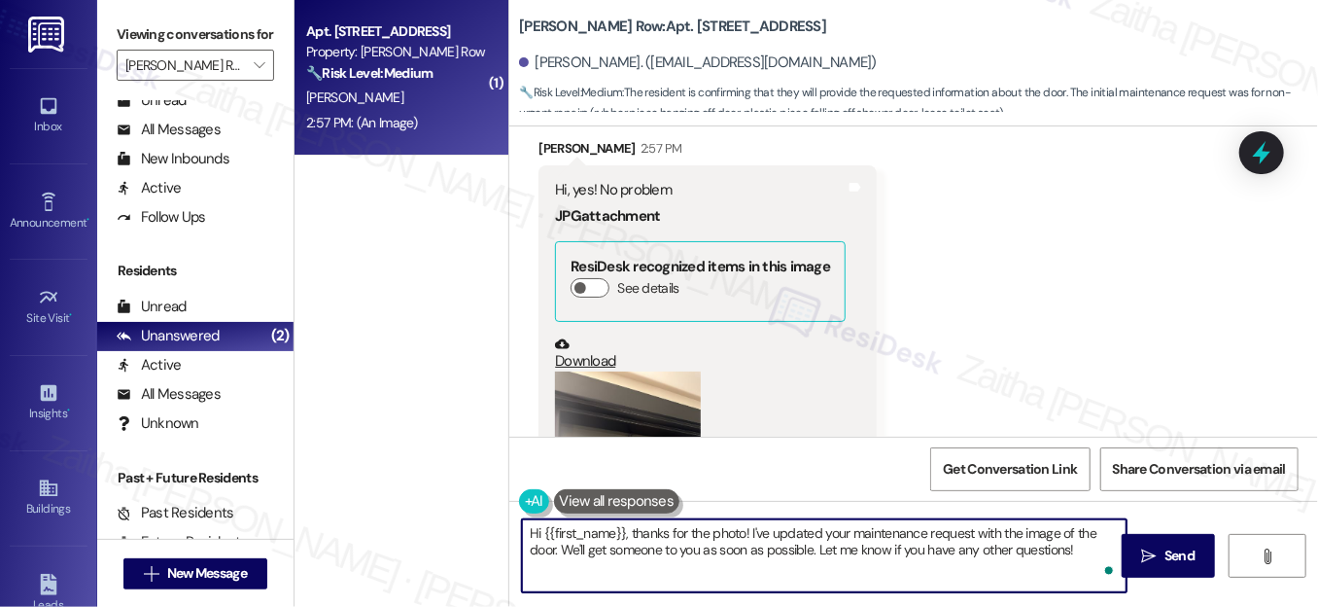
scroll to position [1436, 0]
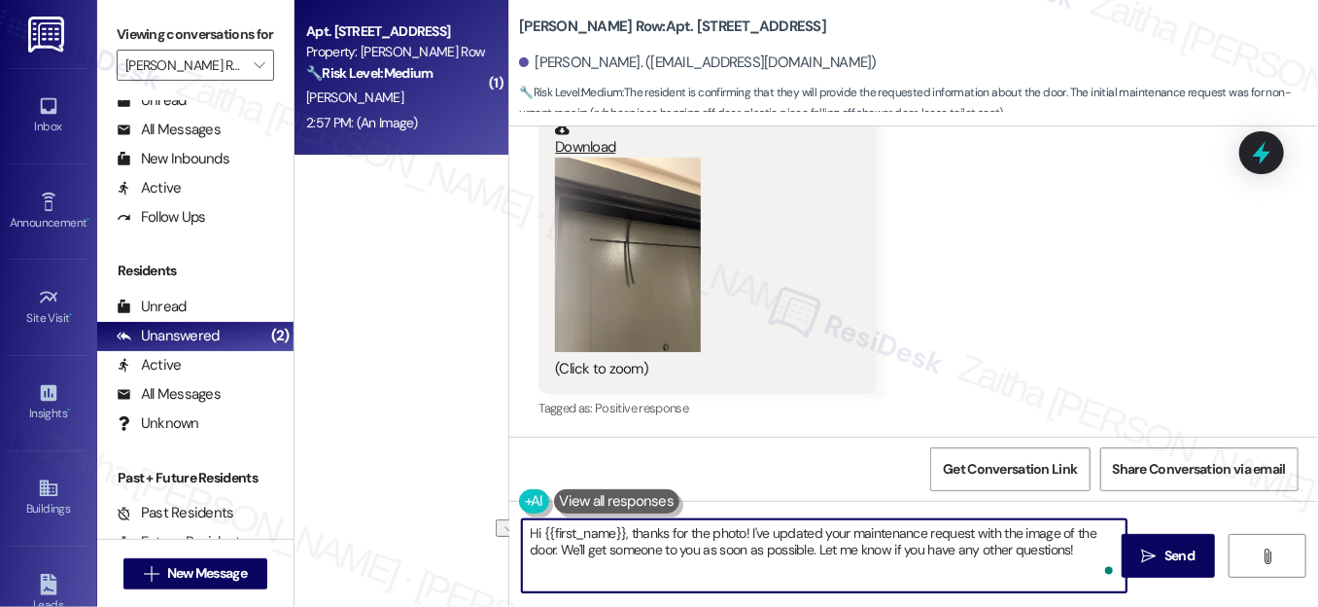
drag, startPoint x: 630, startPoint y: 532, endPoint x: 524, endPoint y: 533, distance: 106.0
click at [524, 533] on textarea "Hi {{first_name}}, thanks for the photo! I've updated your maintenance request …" at bounding box center [824, 555] width 605 height 73
drag, startPoint x: 643, startPoint y: 533, endPoint x: 1044, endPoint y: 572, distance: 403.4
click at [1044, 572] on textarea "Thanks for the photo! I've updated your maintenance request with the image of t…" at bounding box center [824, 555] width 605 height 73
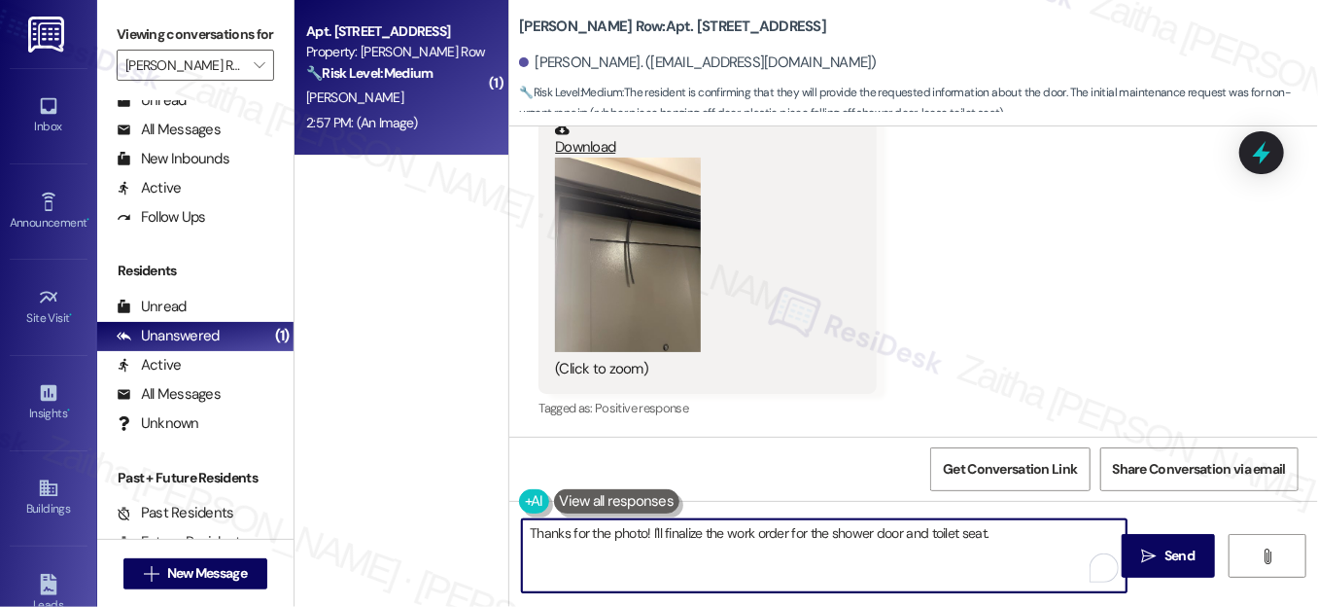
paste textarea "Do we have your permission to enter your home while you're away? Do you have pe…"
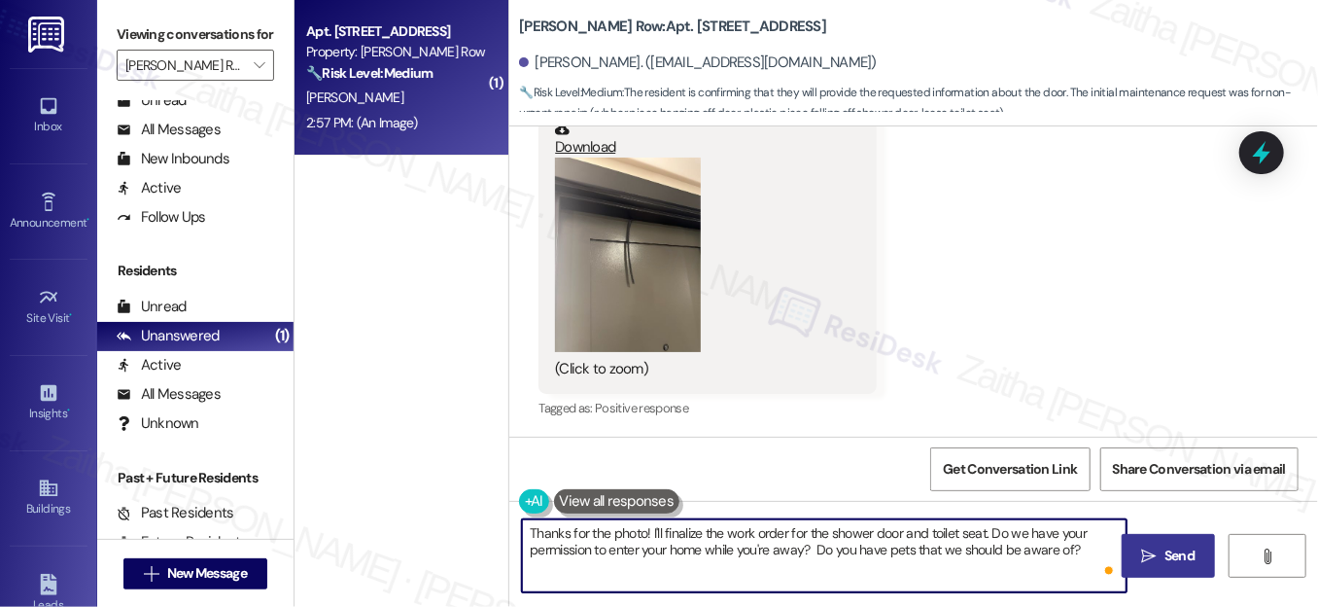
type textarea "Thanks for the photo! I'll finalize the work order for the shower door and toil…"
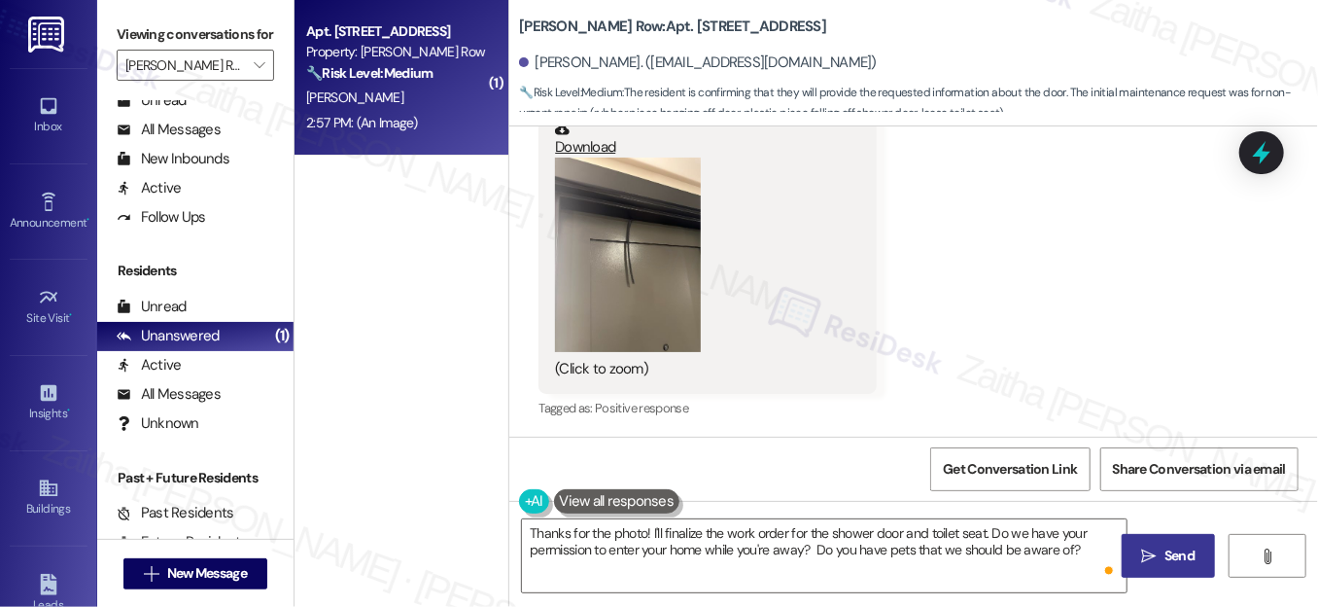
click at [1165, 554] on span "Send" at bounding box center [1180, 555] width 30 height 20
type textarea "Hi {{first_name}}, thanks for the photo! I've updated your maintenance request …"
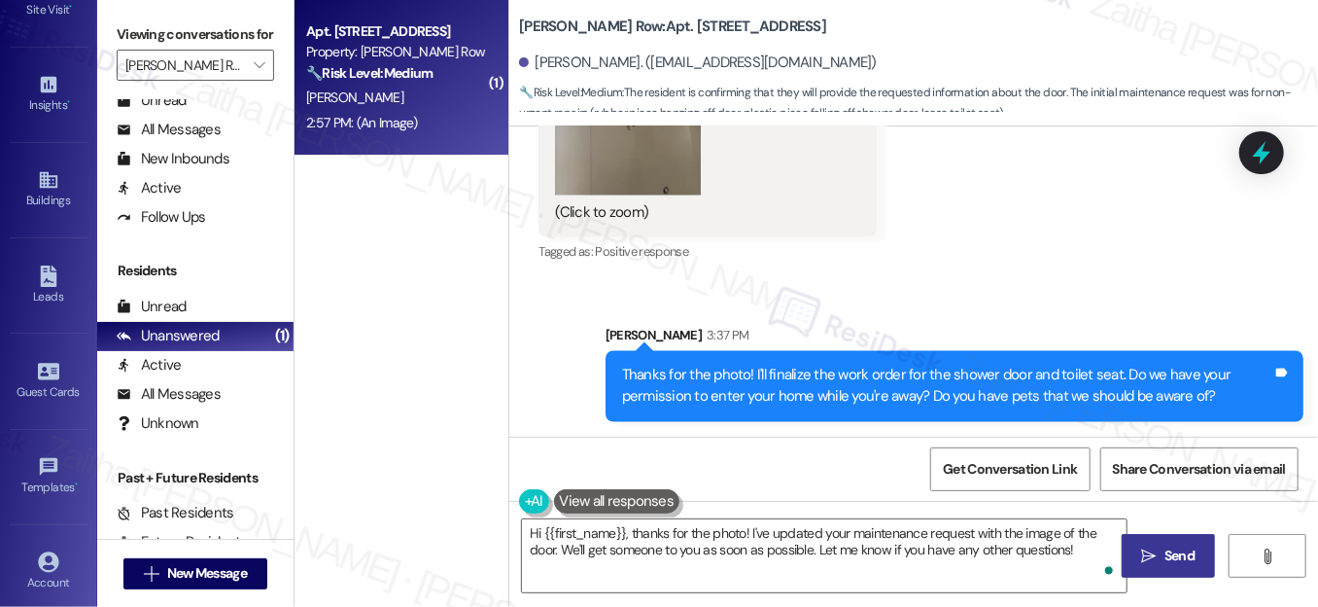
scroll to position [408, 0]
click at [48, 482] on div "Account" at bounding box center [48, 482] width 97 height 19
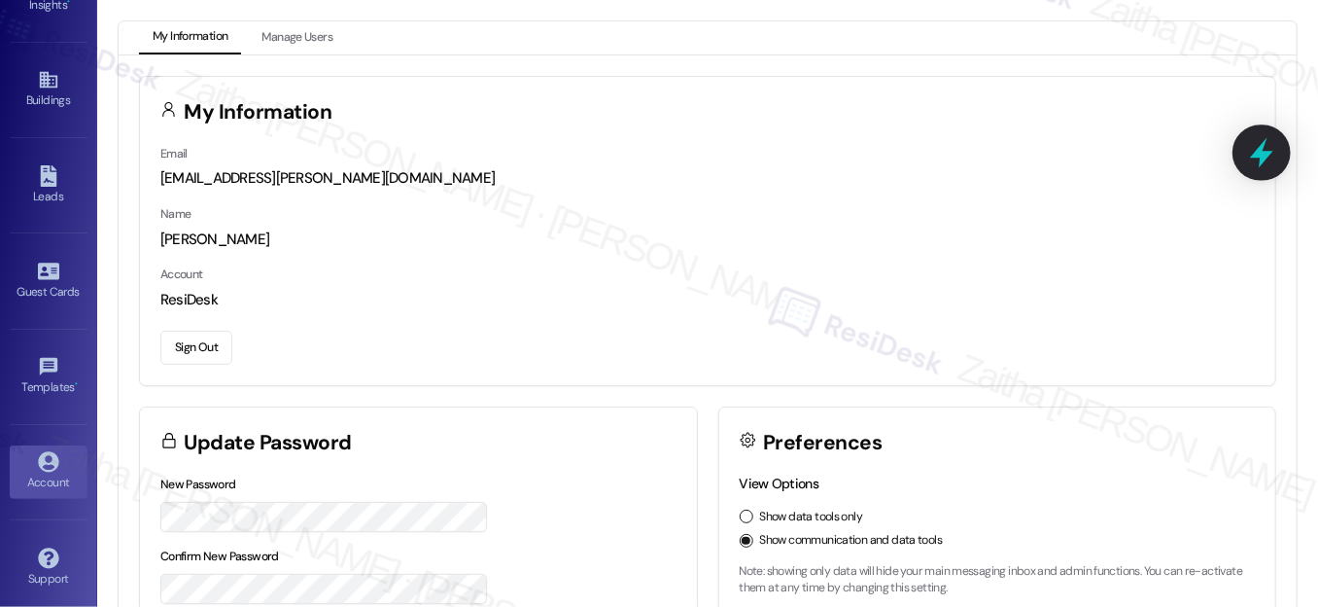
click at [1264, 150] on icon at bounding box center [1262, 152] width 33 height 33
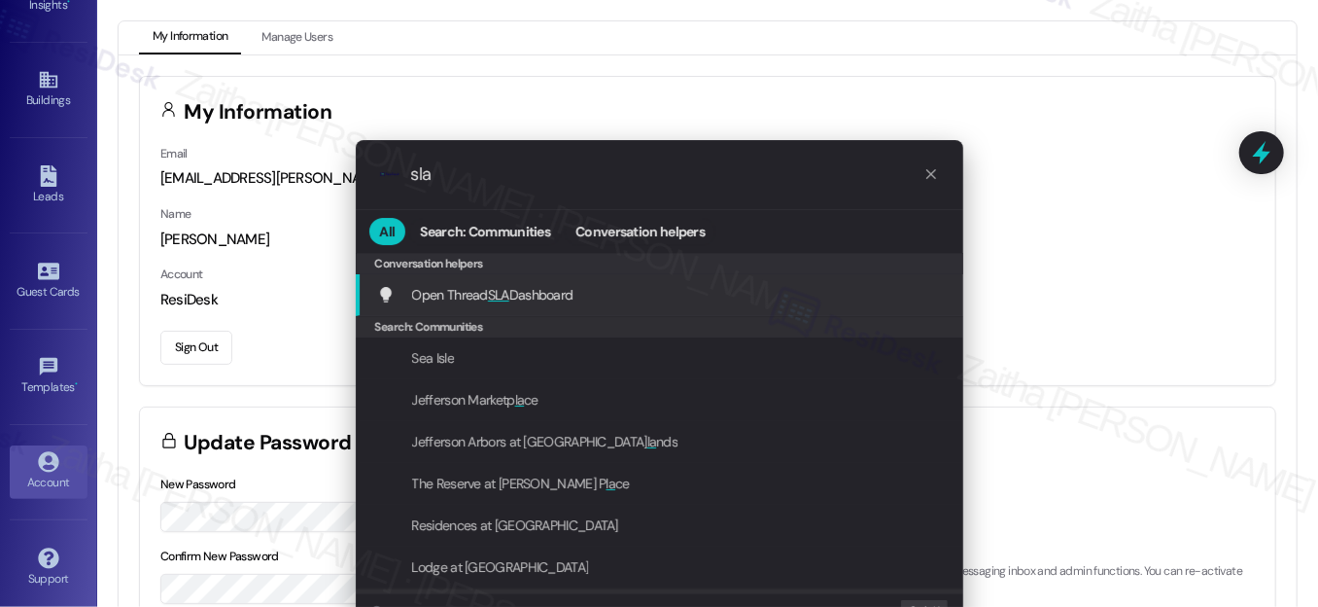
type input "sla"
click at [526, 284] on span "Open Thread SLA Dashboard" at bounding box center [492, 294] width 161 height 21
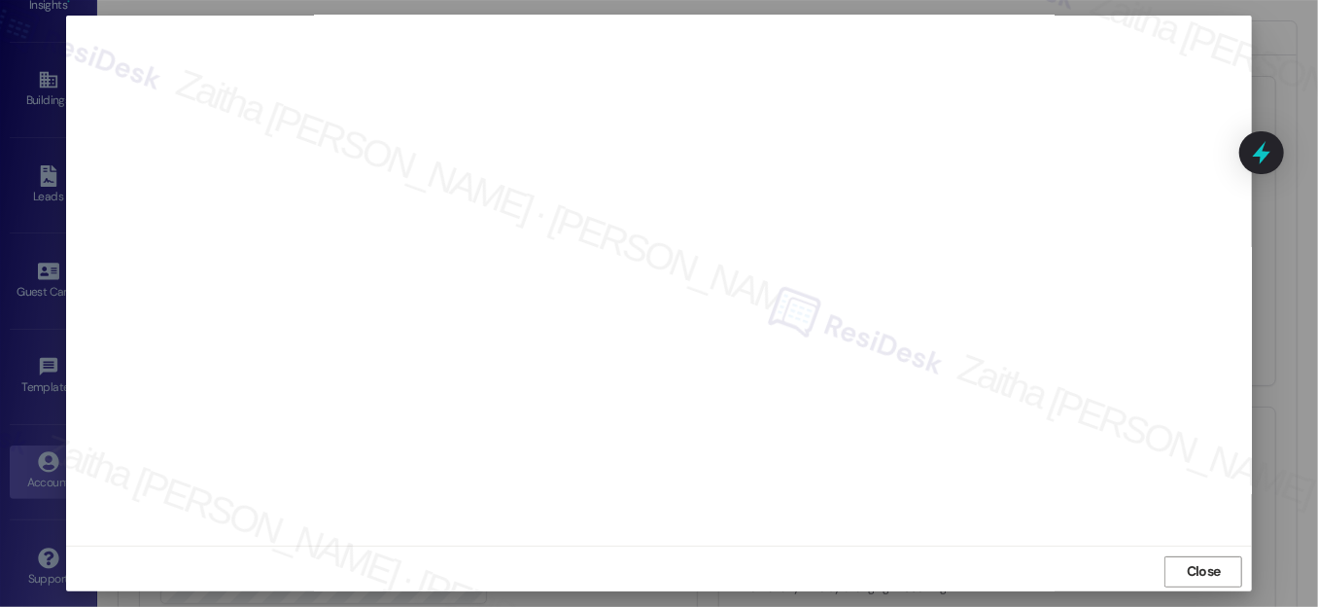
scroll to position [21, 0]
click at [1200, 564] on span "Close" at bounding box center [1204, 566] width 34 height 20
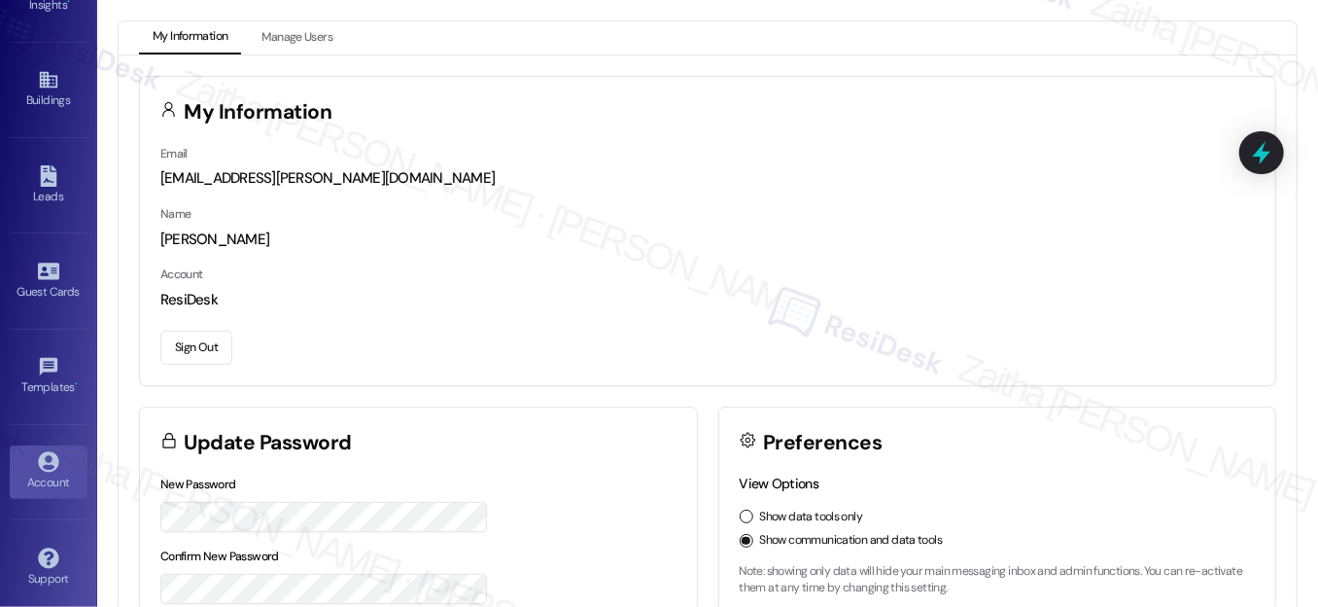
click at [200, 351] on button "Sign Out" at bounding box center [196, 348] width 72 height 34
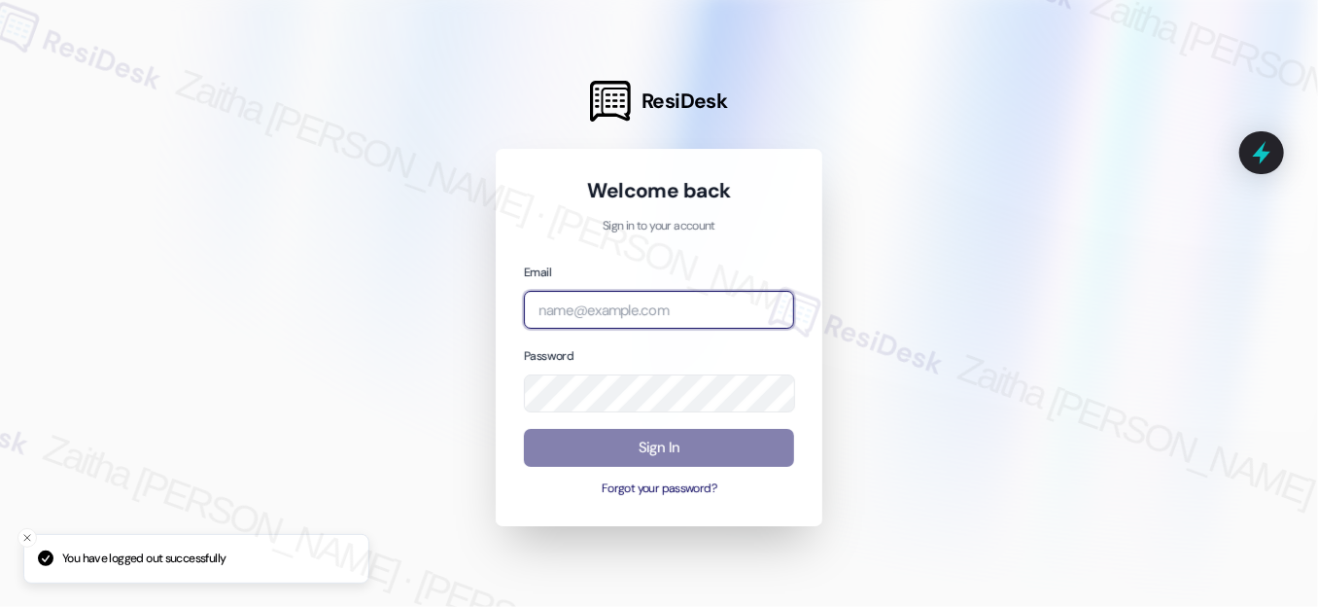
click at [604, 310] on input "email" at bounding box center [659, 310] width 270 height 38
type input "[EMAIL_ADDRESS][PERSON_NAME][DOMAIN_NAME]"
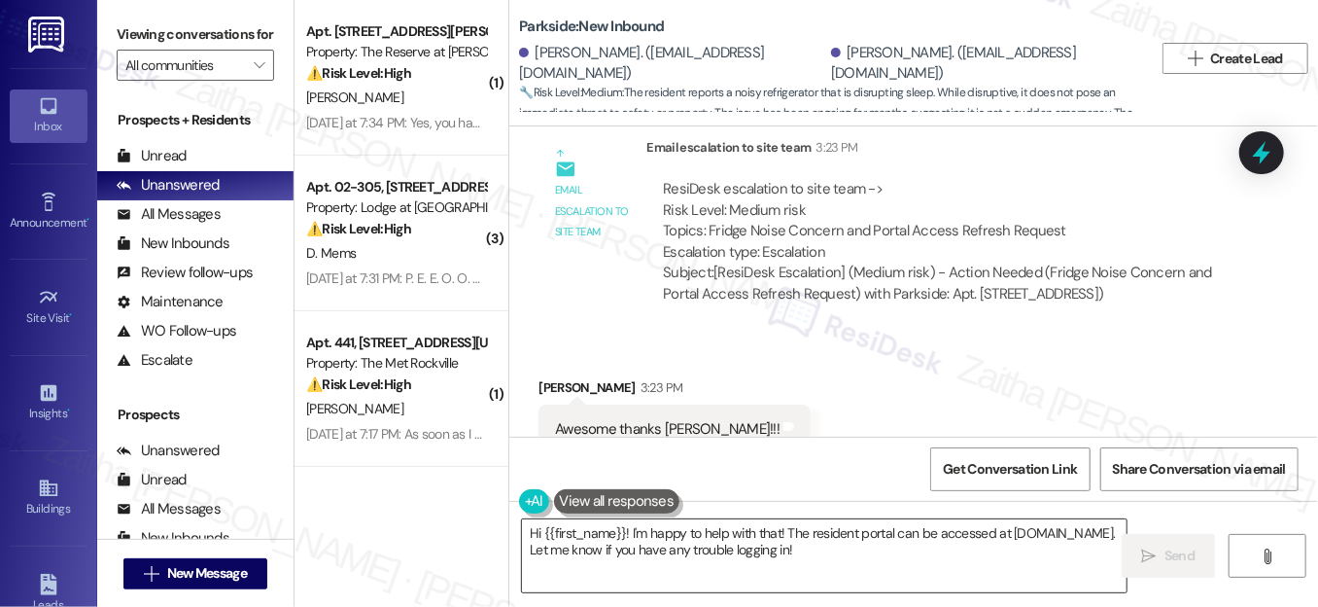
scroll to position [21021, 0]
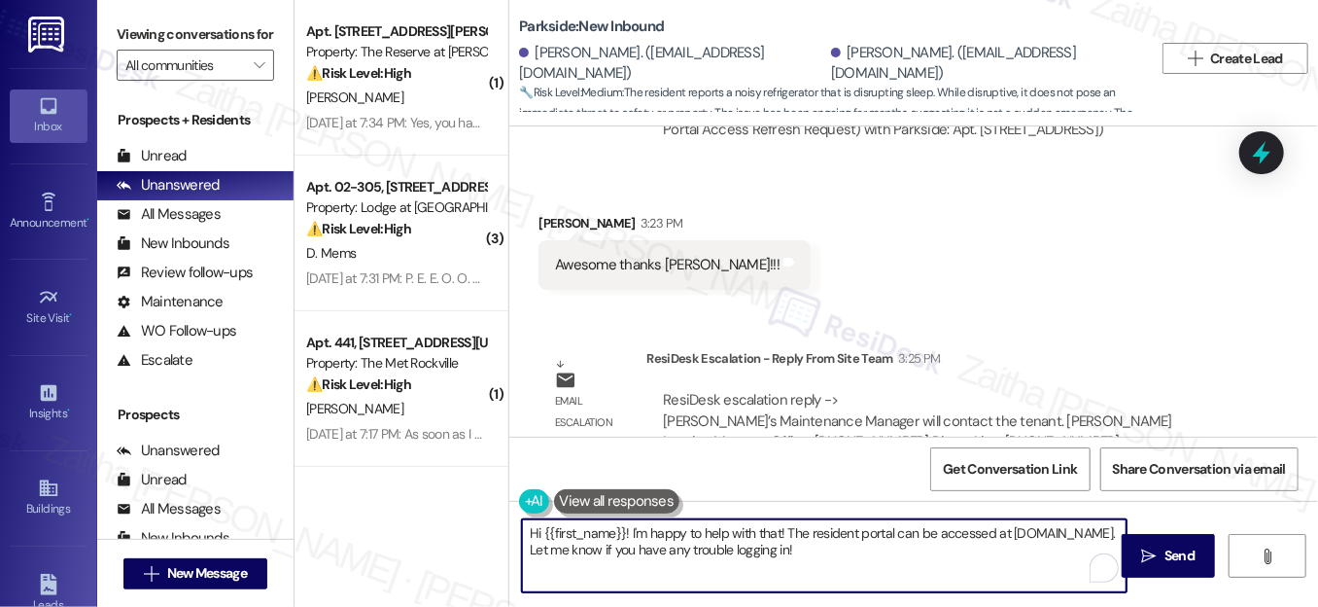
drag, startPoint x: 529, startPoint y: 537, endPoint x: 1010, endPoint y: 542, distance: 481.3
click at [1009, 544] on textarea "Hi {{first_name}}! I'm happy to help with that! The resident portal can be acce…" at bounding box center [824, 555] width 605 height 73
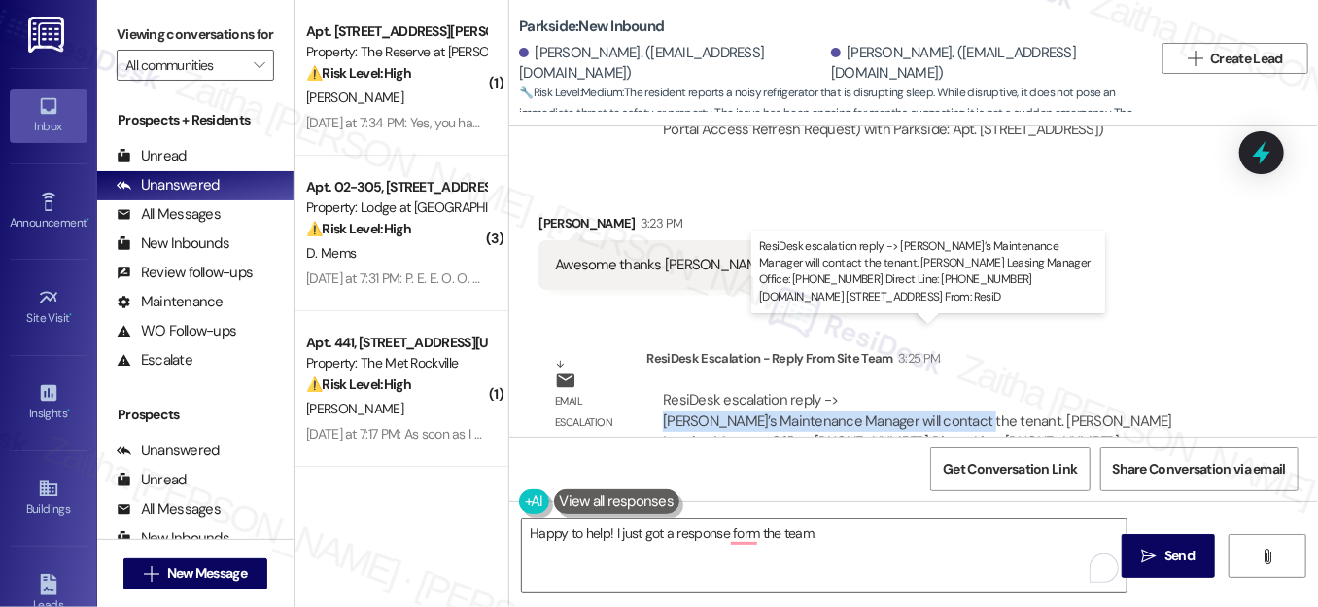
drag, startPoint x: 661, startPoint y: 353, endPoint x: 966, endPoint y: 346, distance: 305.4
click at [966, 390] on div "ResiDesk escalation reply -> [PERSON_NAME]’s Maintenance Manager will contact t…" at bounding box center [917, 431] width 509 height 82
copy div "[PERSON_NAME]’s Maintenance Manager will contact the tenant"
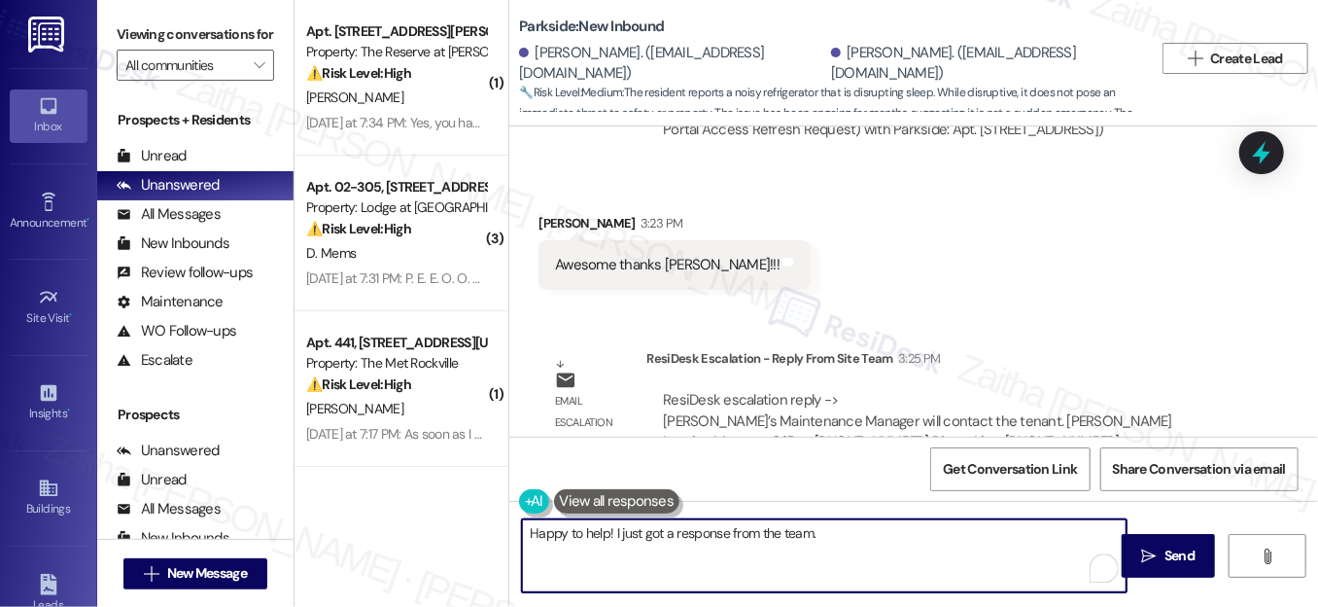
click at [849, 543] on textarea "Happy to help! I just got a response from the team." at bounding box center [824, 555] width 605 height 73
paste textarea "LYN’s Maintenance Manager will contact the tenant"
type textarea "Happy to help! I just got a response from the team. LYN’s Maintenance Manager w…"
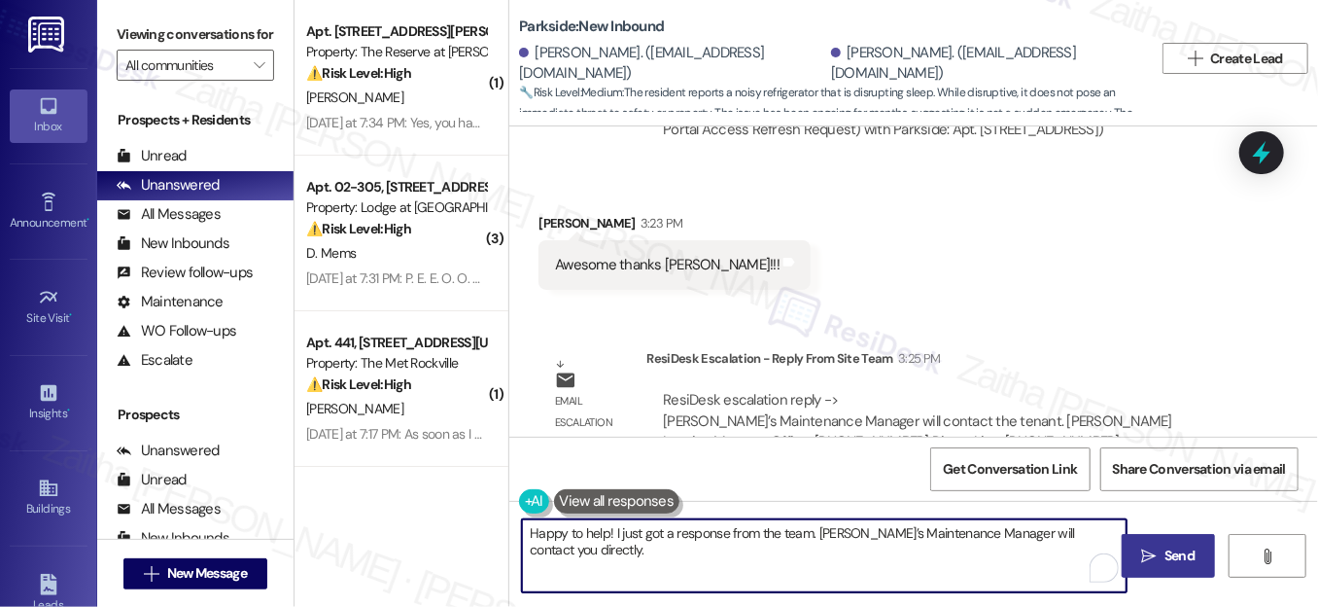
click at [1182, 563] on span "Send" at bounding box center [1180, 555] width 30 height 20
